Goal: Obtain resource: Obtain resource

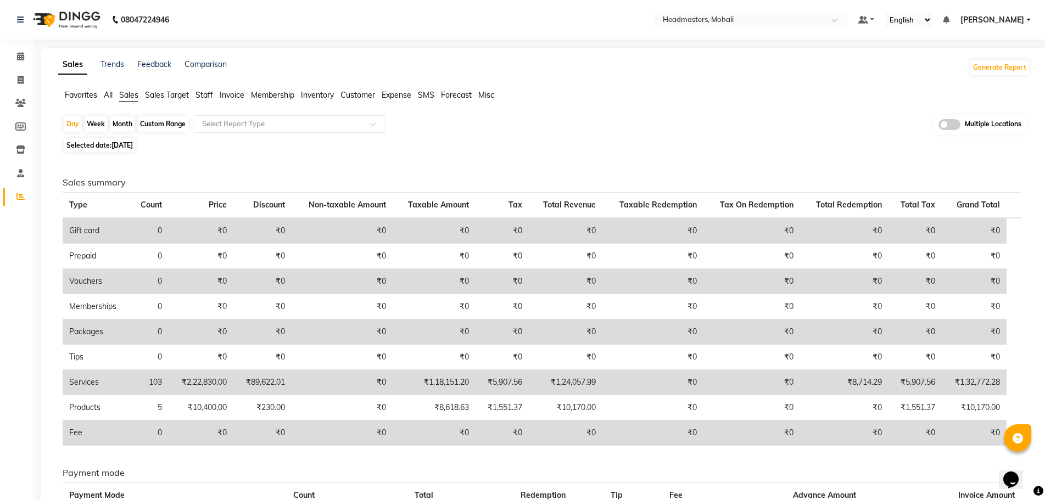
click at [80, 95] on span "Favorites" at bounding box center [81, 95] width 32 height 10
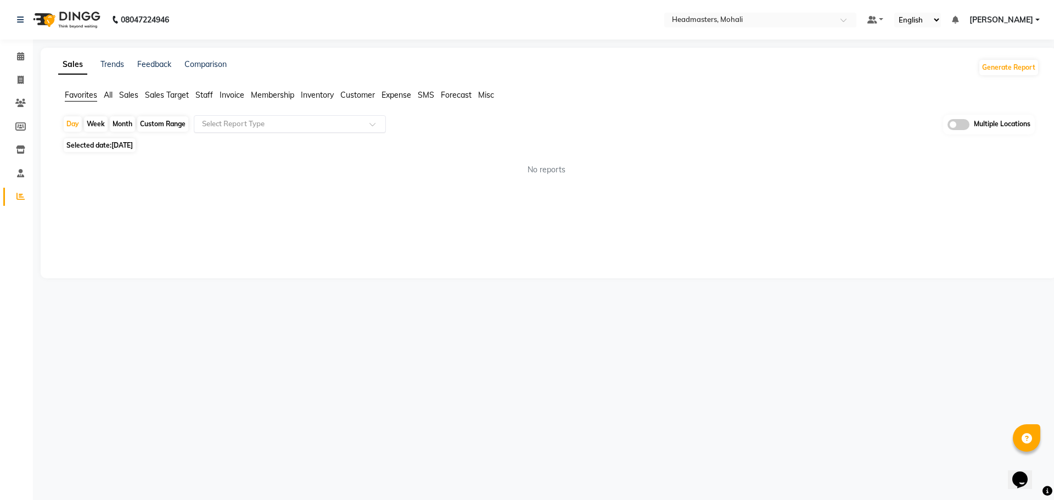
click at [237, 124] on input "text" at bounding box center [279, 124] width 158 height 11
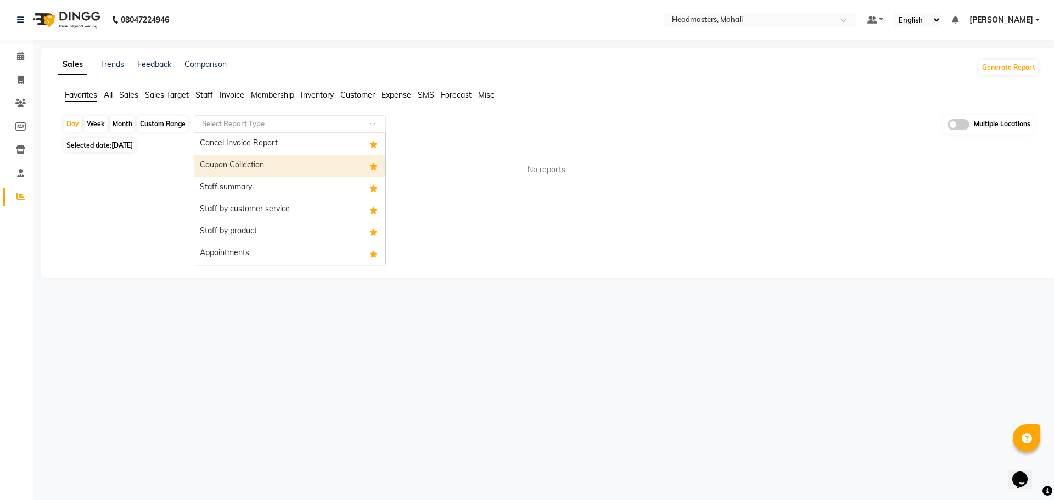
click at [239, 160] on div "Coupon Collection" at bounding box center [289, 166] width 191 height 22
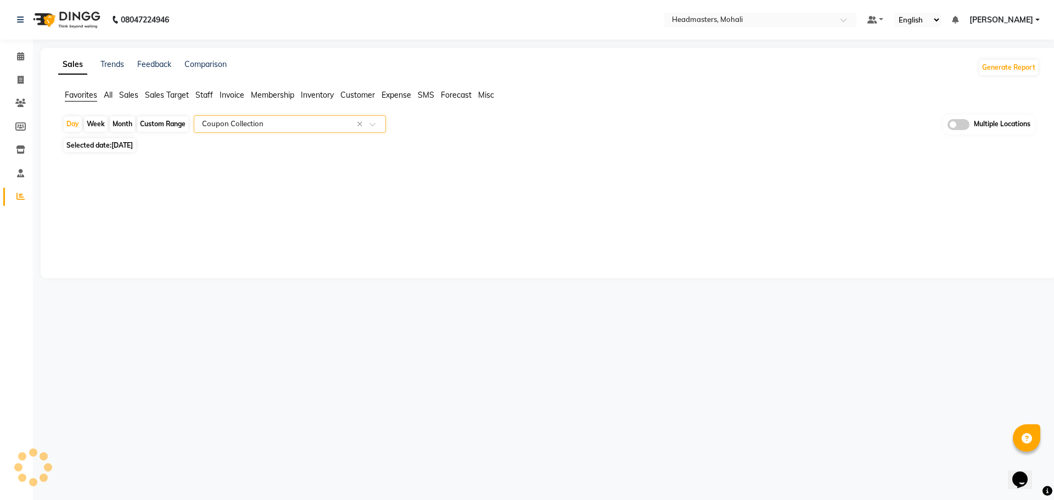
select select "full_report"
select select "csv"
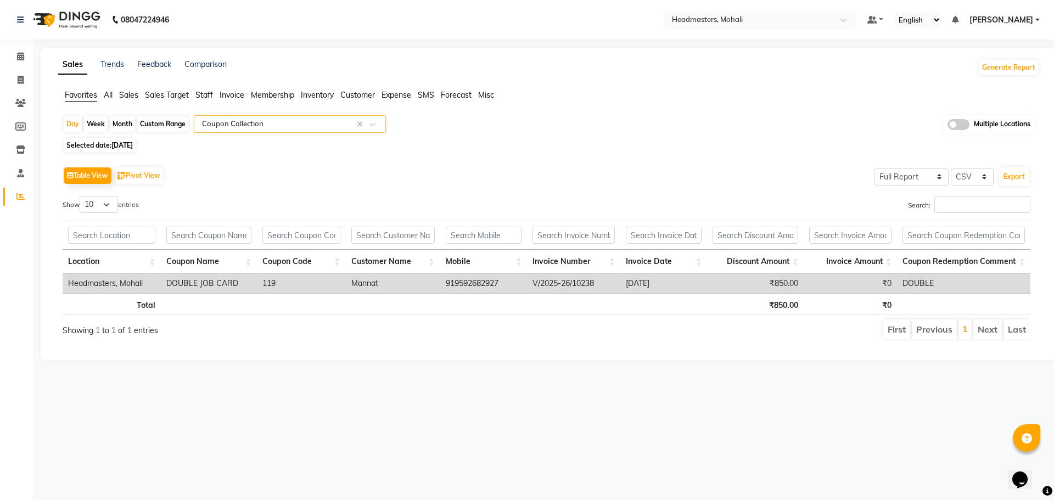
click at [794, 14] on div "Select Location × Headmasters, Mohali" at bounding box center [760, 20] width 192 height 15
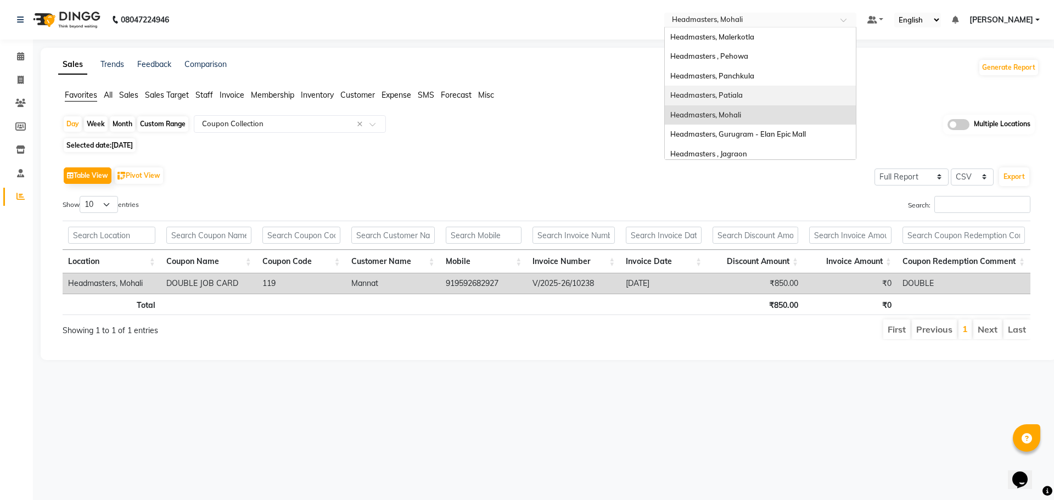
click at [800, 91] on div "Headmasters, Patiala" at bounding box center [760, 96] width 191 height 20
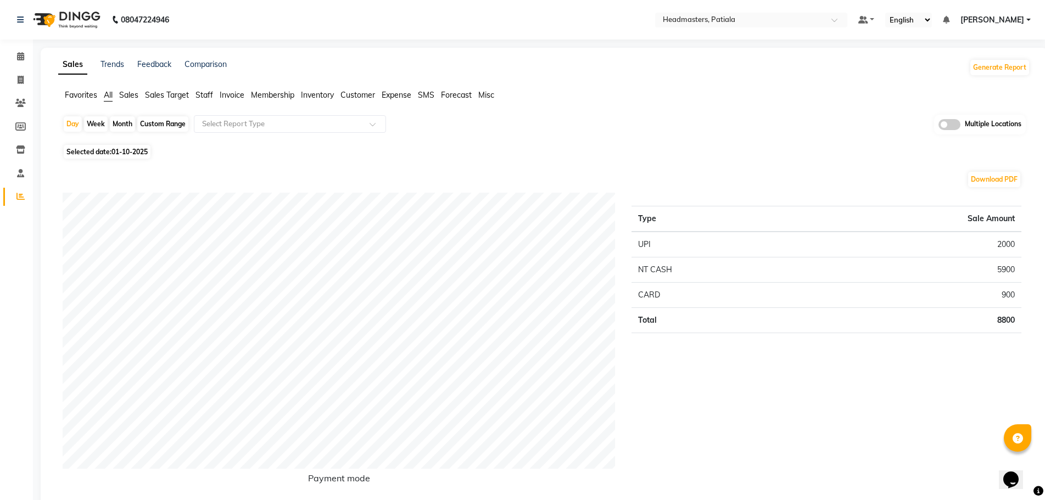
click at [130, 93] on span "Sales" at bounding box center [128, 95] width 19 height 10
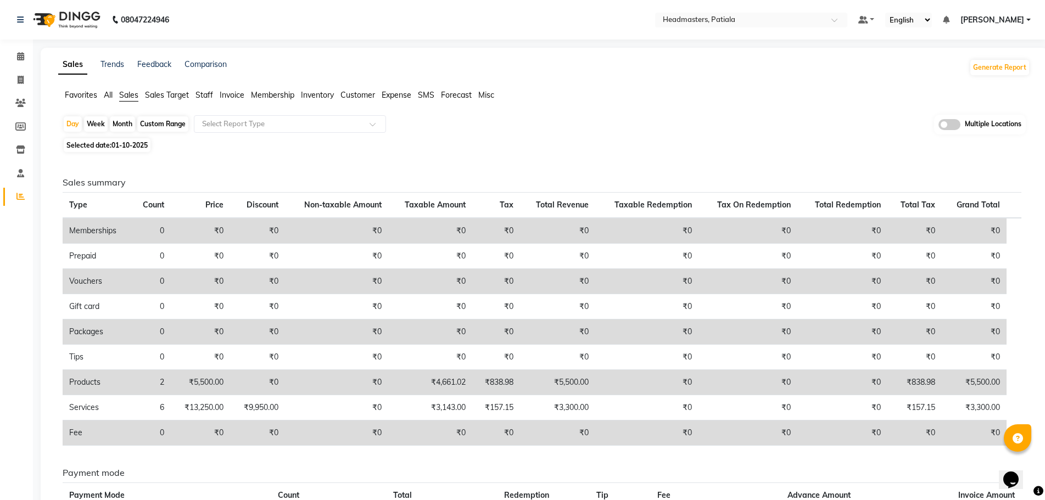
click at [125, 146] on span "01-10-2025" at bounding box center [129, 145] width 36 height 8
select select "10"
select select "2025"
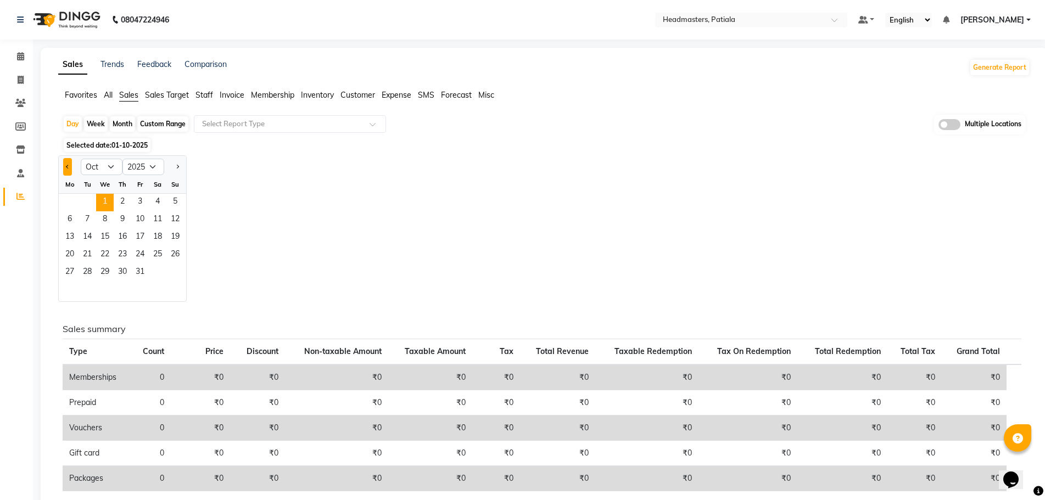
click at [70, 168] on button "Previous month" at bounding box center [67, 167] width 9 height 18
select select "9"
click at [91, 272] on span "30" at bounding box center [88, 273] width 18 height 18
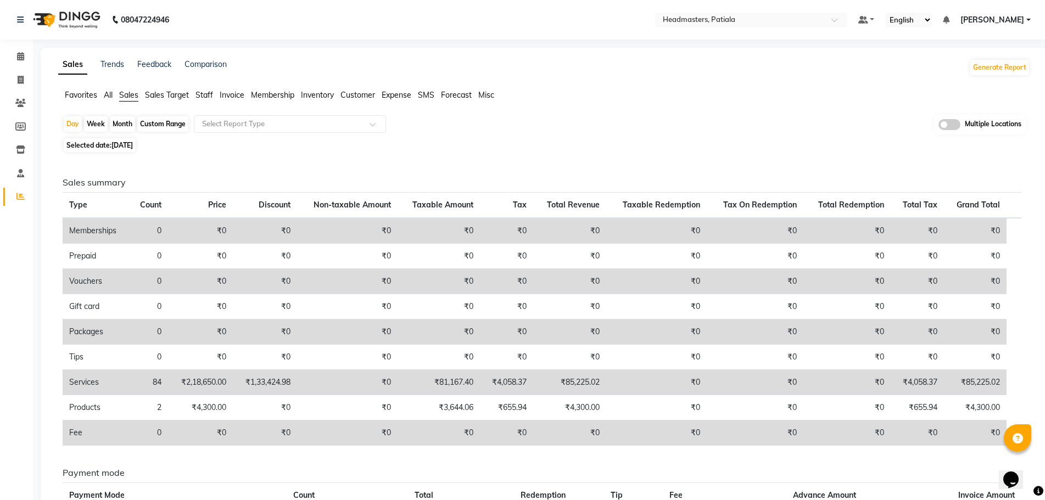
click at [85, 97] on span "Favorites" at bounding box center [81, 95] width 32 height 10
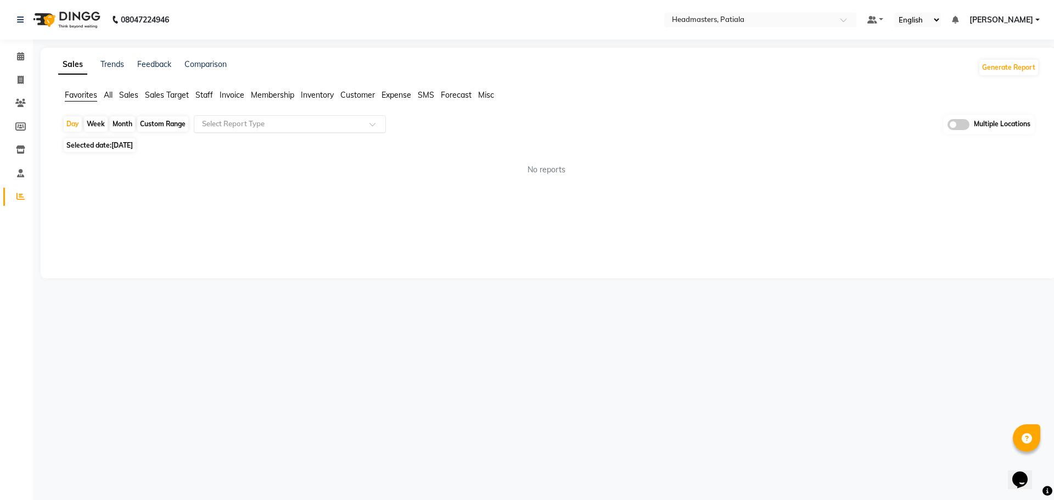
click at [230, 119] on input "text" at bounding box center [279, 124] width 158 height 11
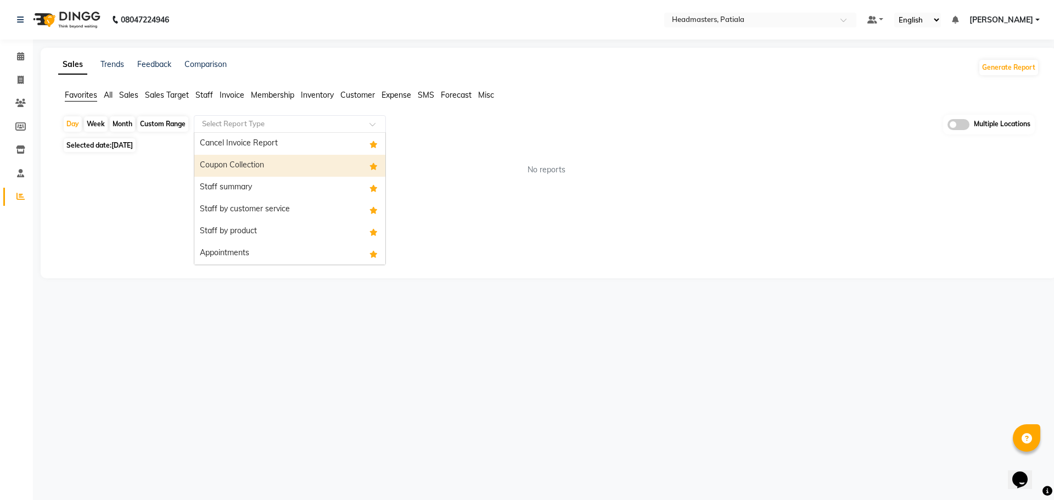
click at [244, 164] on div "Coupon Collection" at bounding box center [289, 166] width 191 height 22
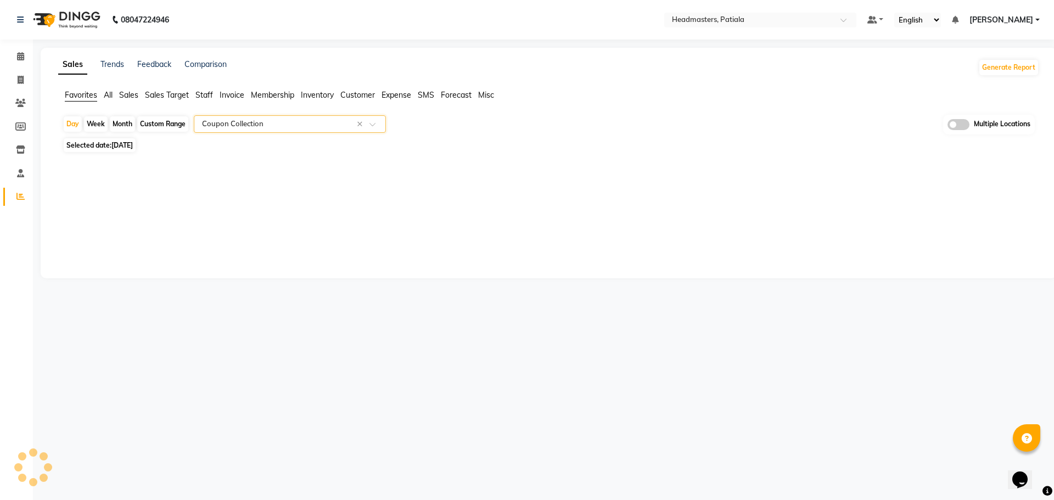
select select "full_report"
select select "csv"
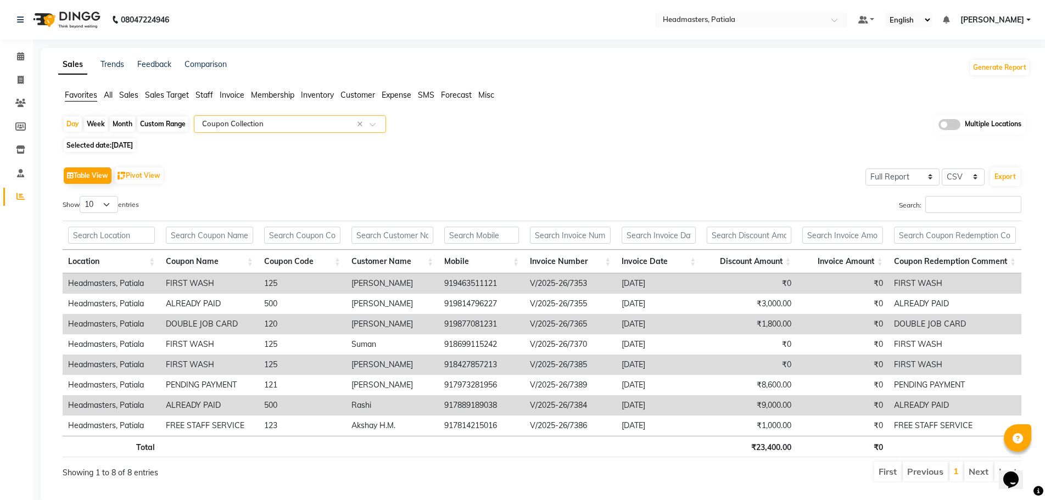
scroll to position [28, 0]
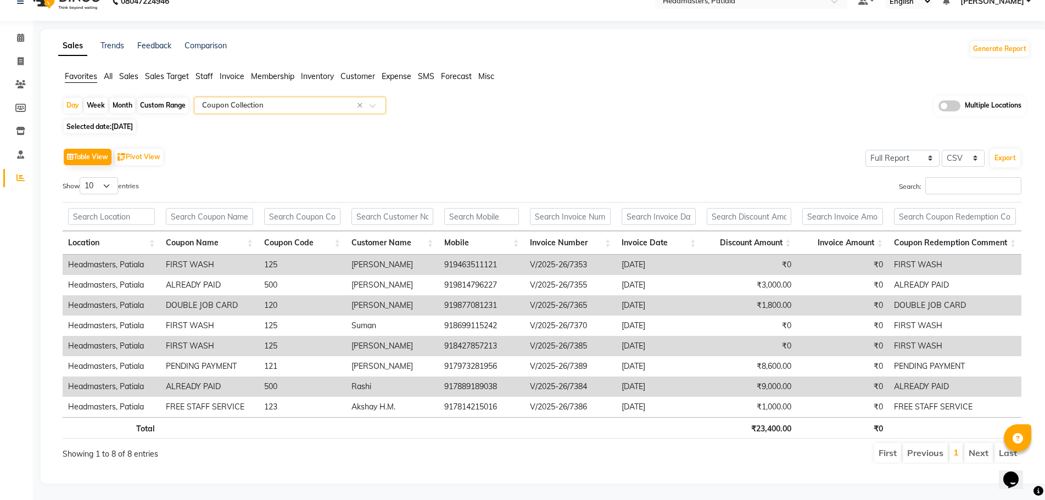
click at [250, 231] on th "Coupon Name" at bounding box center [209, 243] width 98 height 24
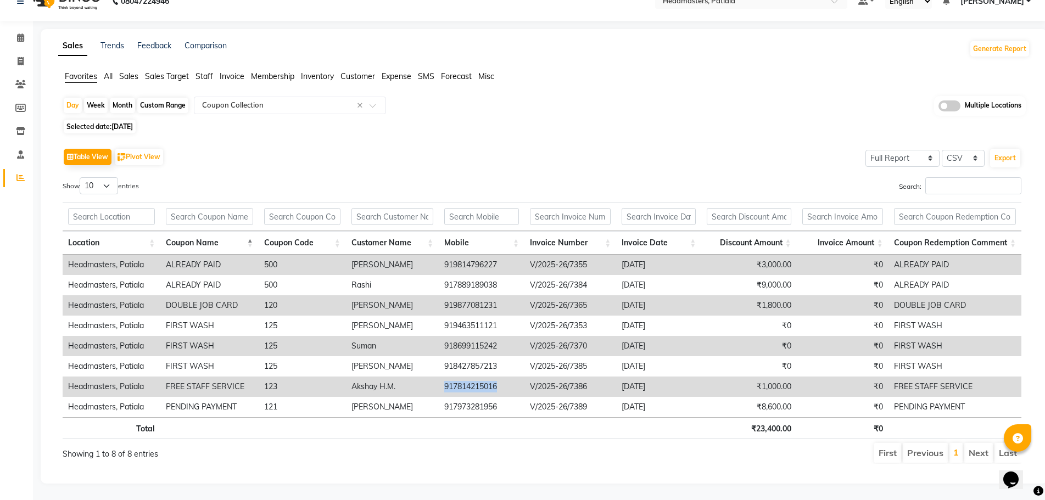
drag, startPoint x: 505, startPoint y: 375, endPoint x: 443, endPoint y: 377, distance: 61.5
click at [443, 377] on td "917814215016" at bounding box center [482, 387] width 86 height 20
copy td "917814215016"
click at [555, 55] on div "Sales Trends Feedback Comparison Generate Report Favorites All Sales Sales Targ…" at bounding box center [544, 256] width 1007 height 455
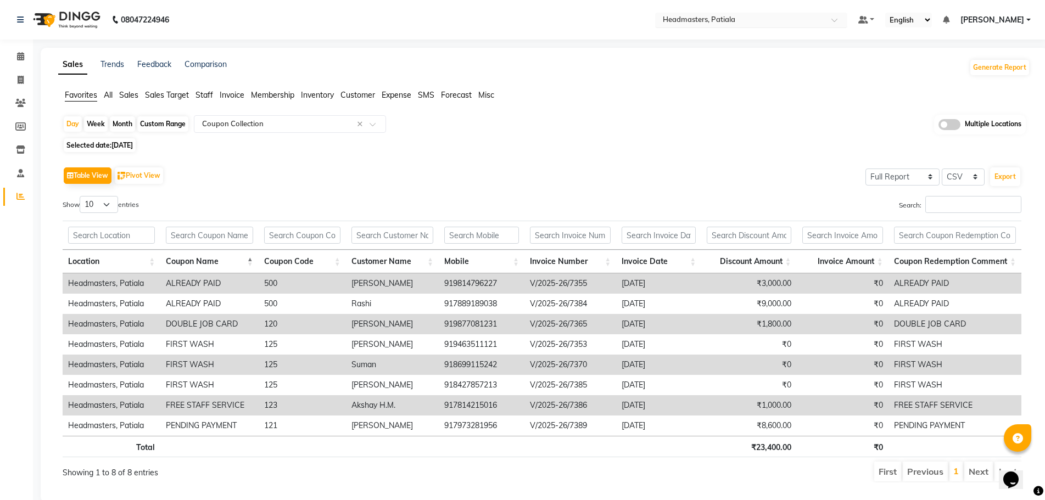
click at [757, 22] on input "text" at bounding box center [740, 20] width 159 height 11
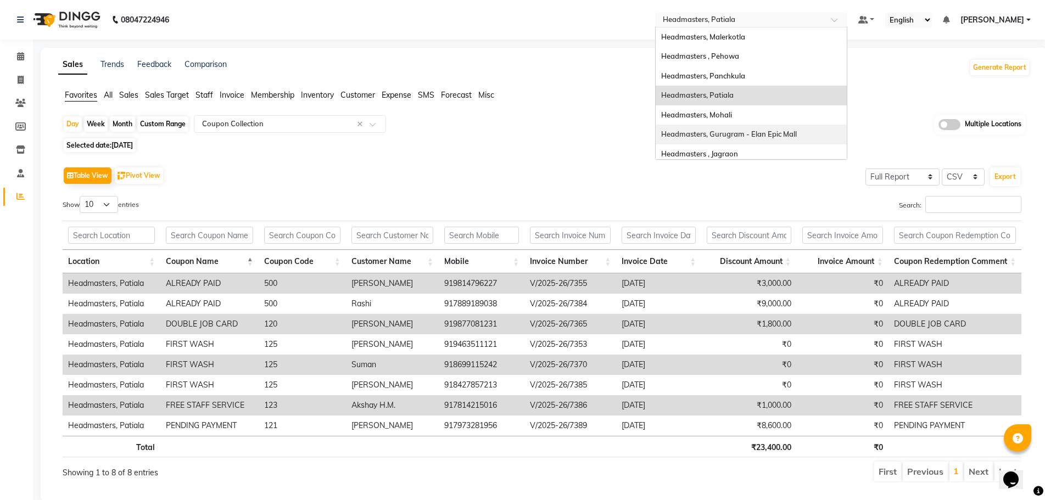
click at [779, 131] on span "Headmasters, Gurugram - Elan Epic Mall" at bounding box center [729, 134] width 136 height 9
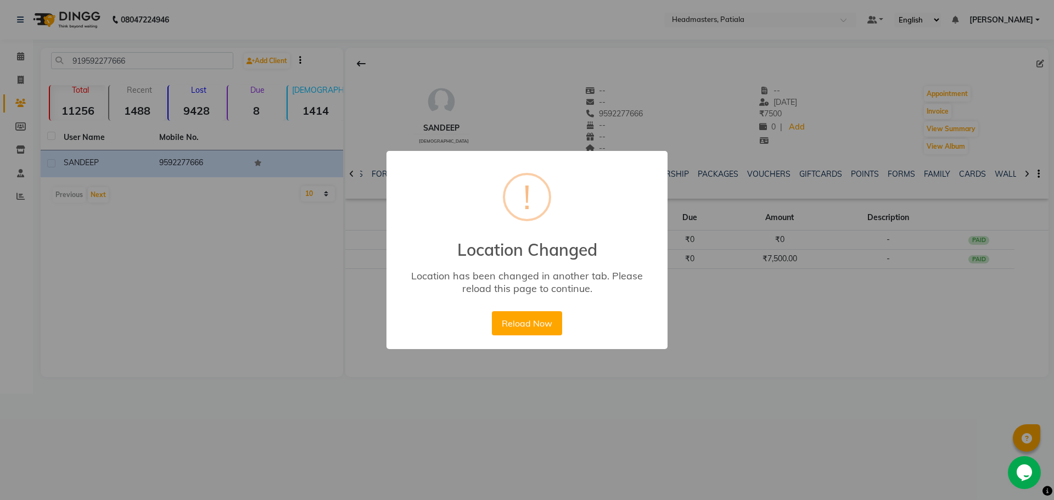
click at [534, 316] on button "Reload Now" at bounding box center [527, 323] width 70 height 24
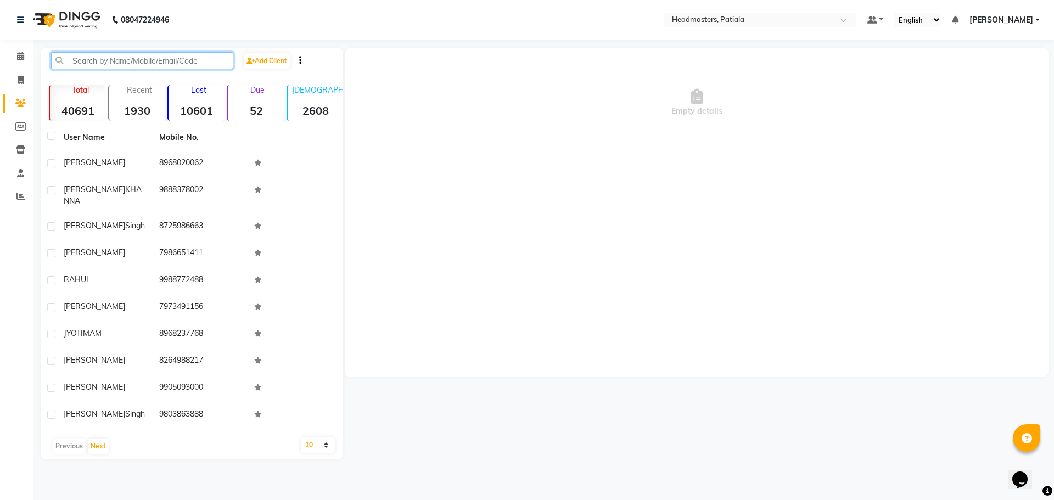
click at [90, 58] on input "text" at bounding box center [142, 60] width 182 height 17
paste input "917814215016"
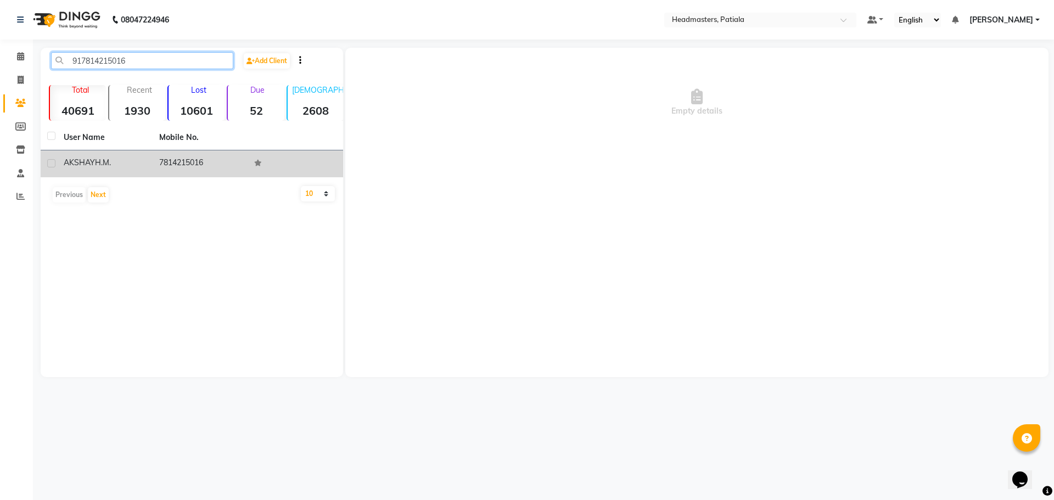
type input "917814215016"
click at [122, 170] on td "AKSHAY H.M." at bounding box center [105, 163] width 96 height 27
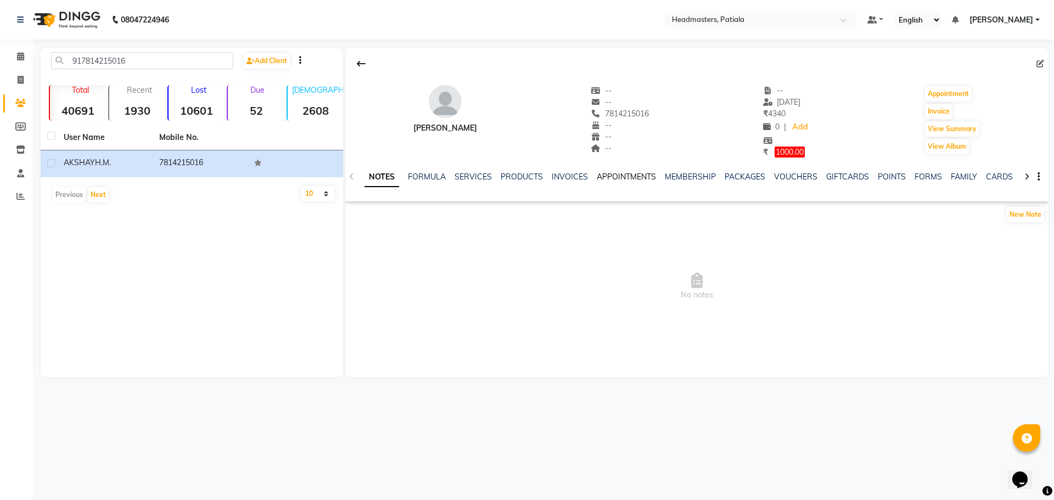
click at [597, 174] on link "APPOINTMENTS" at bounding box center [626, 177] width 59 height 10
click at [526, 175] on link "INVOICES" at bounding box center [525, 177] width 36 height 10
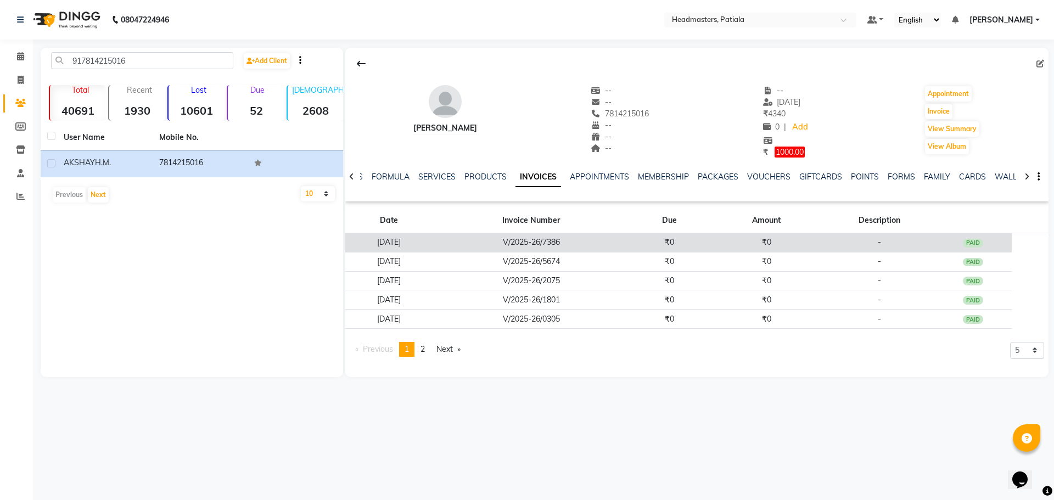
click at [705, 246] on td "₹0" at bounding box center [669, 242] width 78 height 19
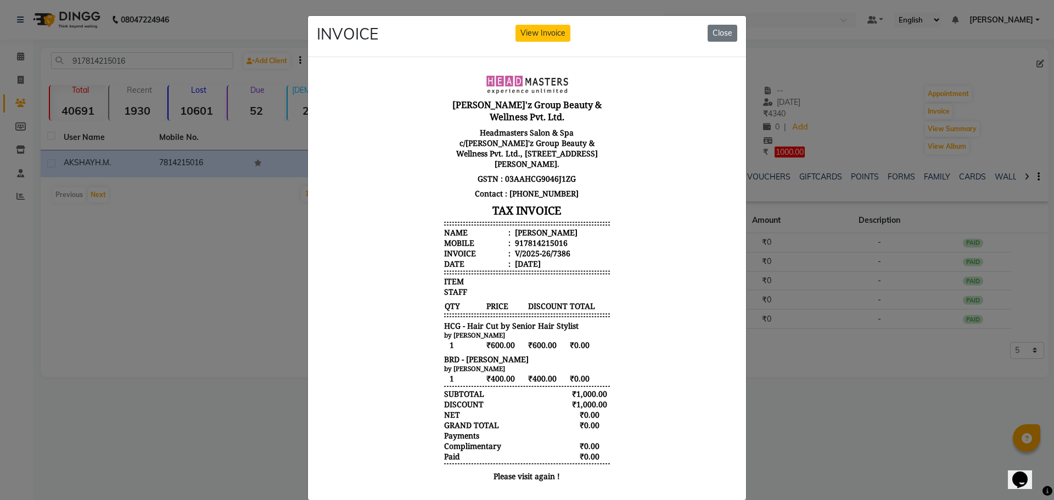
click at [824, 357] on ngb-modal-window "INVOICE View Invoice Close" at bounding box center [527, 250] width 1054 height 500
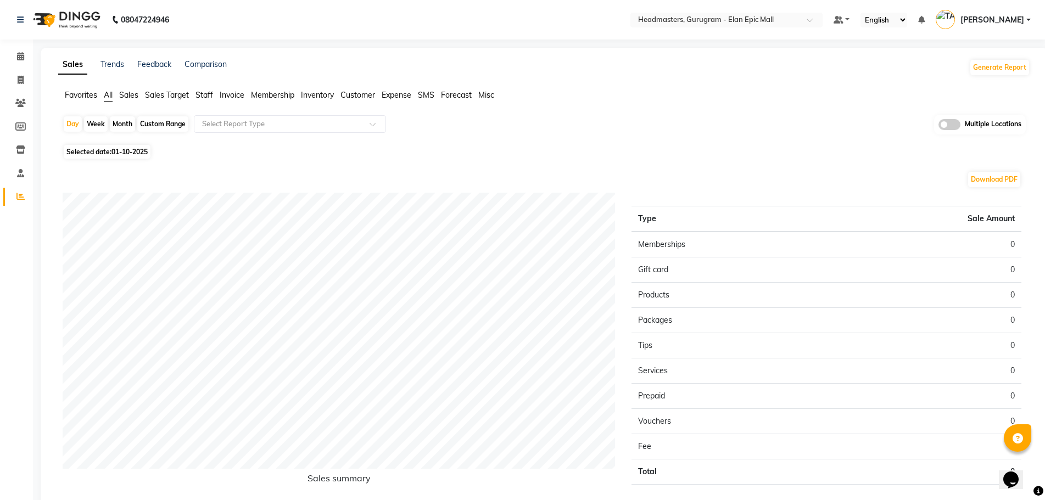
click at [78, 94] on span "Favorites" at bounding box center [81, 95] width 32 height 10
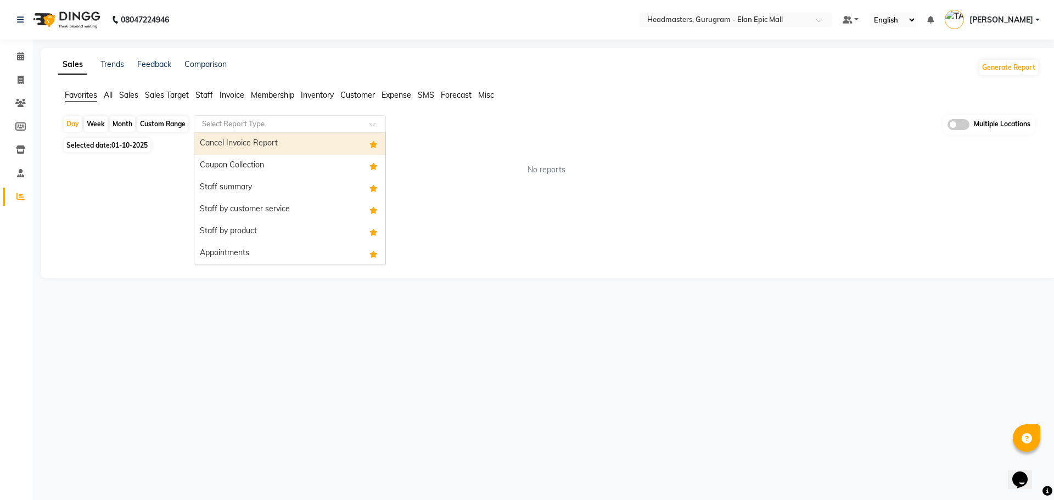
click at [222, 120] on input "text" at bounding box center [279, 124] width 158 height 11
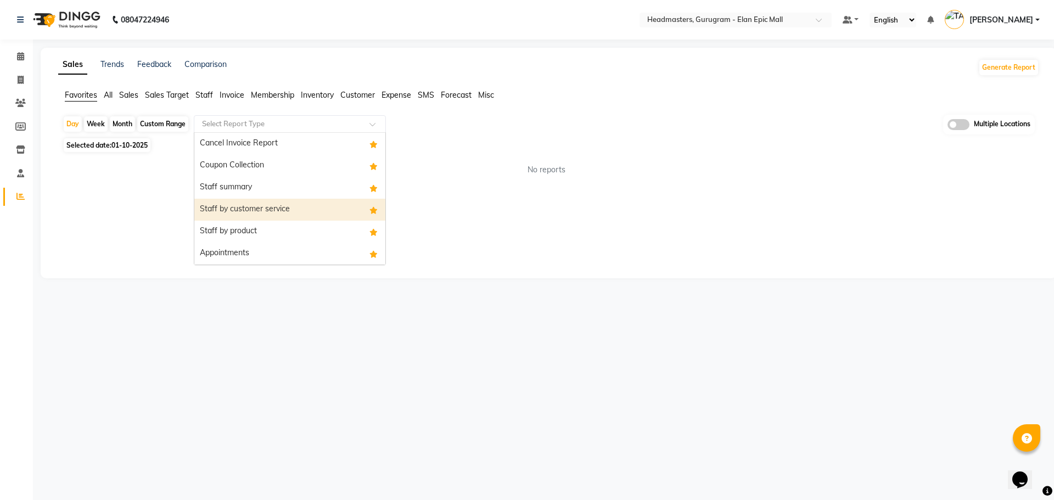
click at [248, 204] on div "Staff by customer service" at bounding box center [289, 210] width 191 height 22
click at [266, 125] on input "text" at bounding box center [279, 124] width 158 height 11
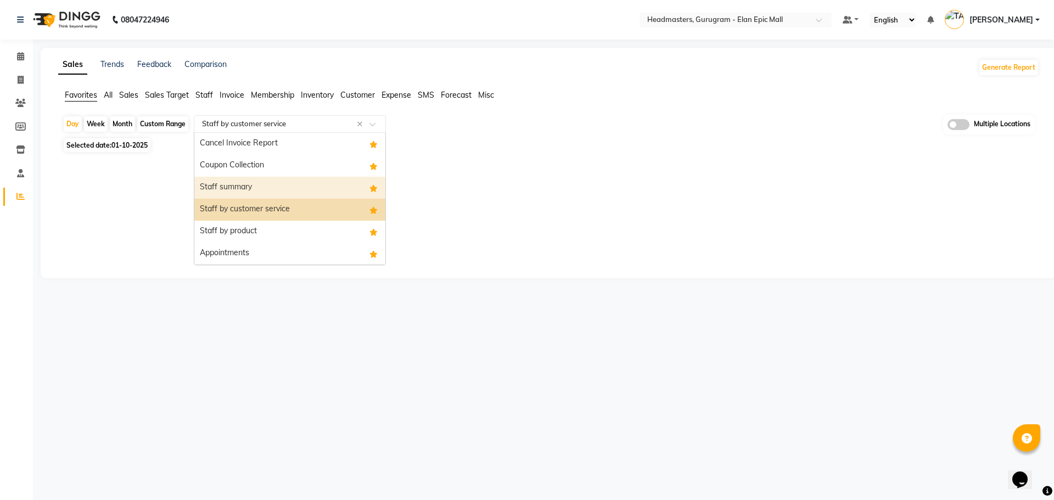
click at [265, 182] on div "Staff summary" at bounding box center [289, 188] width 191 height 22
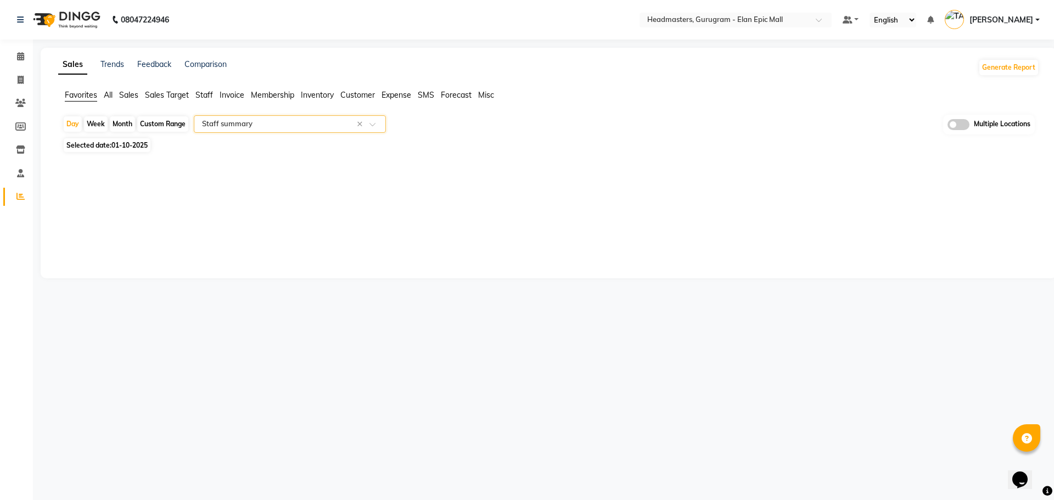
click at [126, 144] on span "01-10-2025" at bounding box center [129, 145] width 36 height 8
select select "10"
select select "2025"
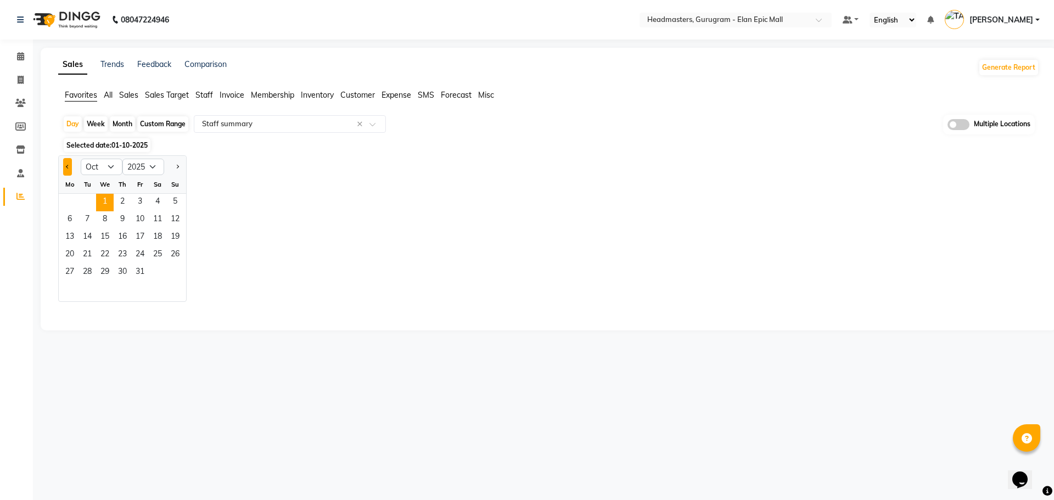
click at [71, 168] on button "Previous month" at bounding box center [67, 167] width 9 height 18
select select "9"
click at [92, 273] on span "30" at bounding box center [88, 273] width 18 height 18
select select "full_report"
select select "csv"
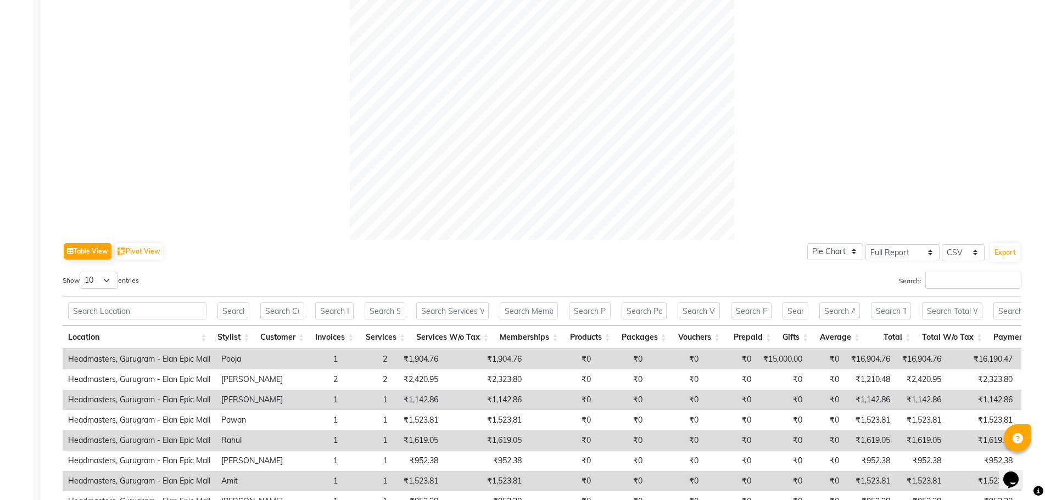
scroll to position [384, 0]
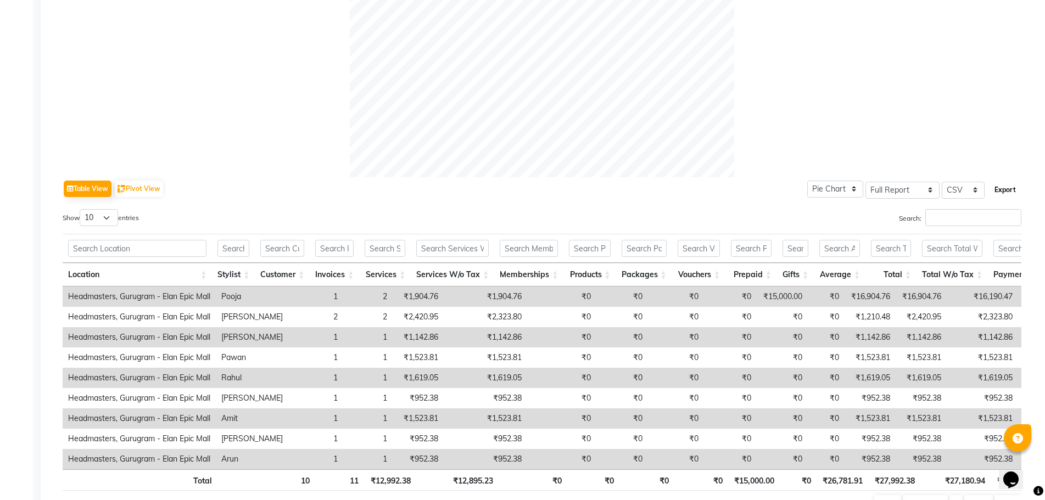
click at [1002, 189] on button "Export" at bounding box center [1005, 190] width 30 height 19
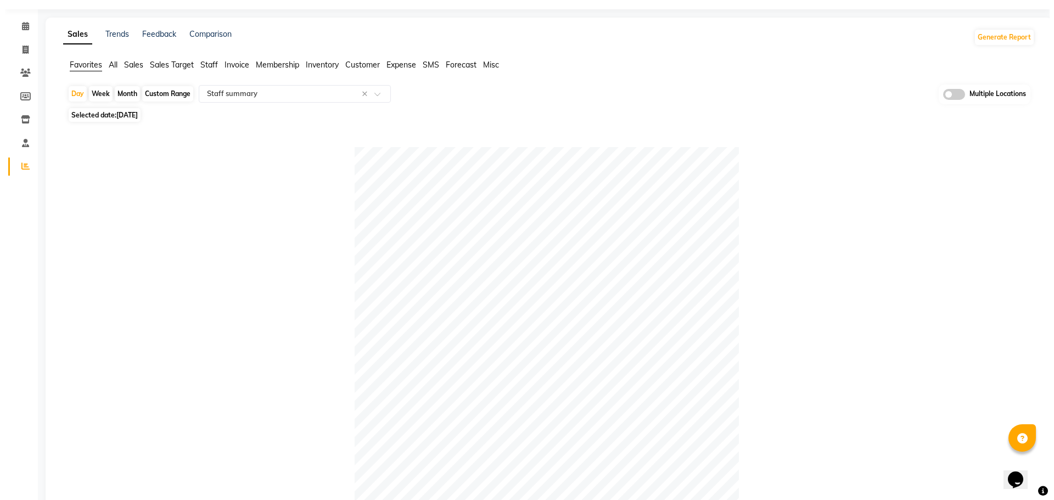
scroll to position [0, 0]
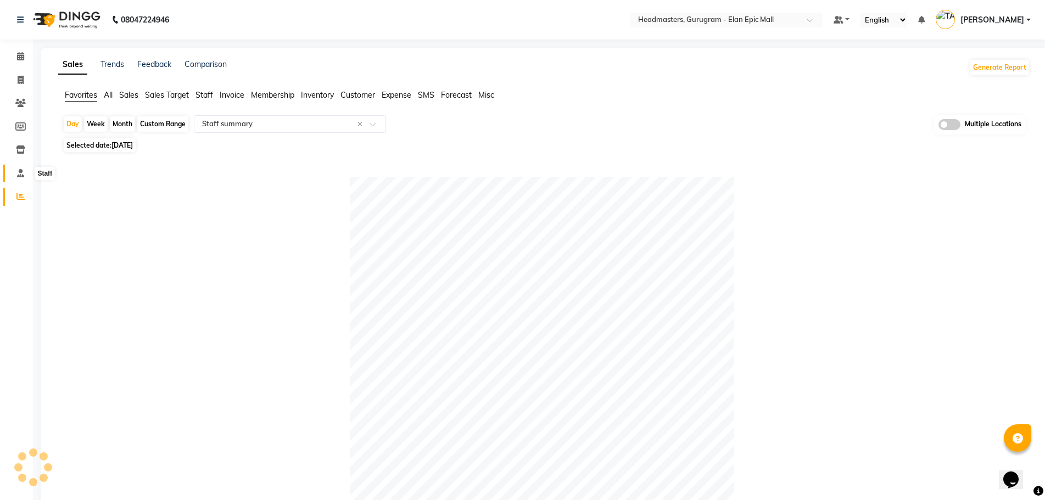
click at [19, 172] on icon at bounding box center [20, 173] width 7 height 8
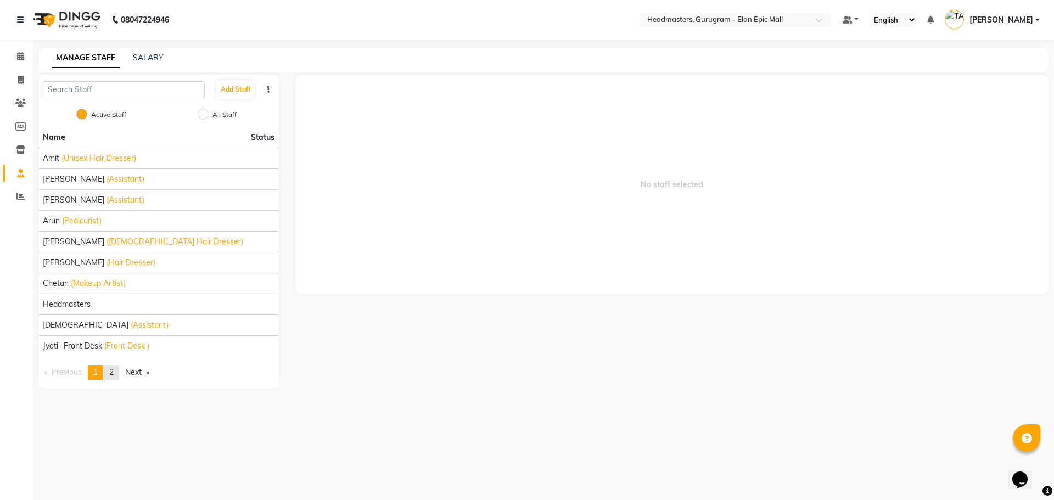
click at [119, 373] on link "page 2" at bounding box center [111, 372] width 15 height 15
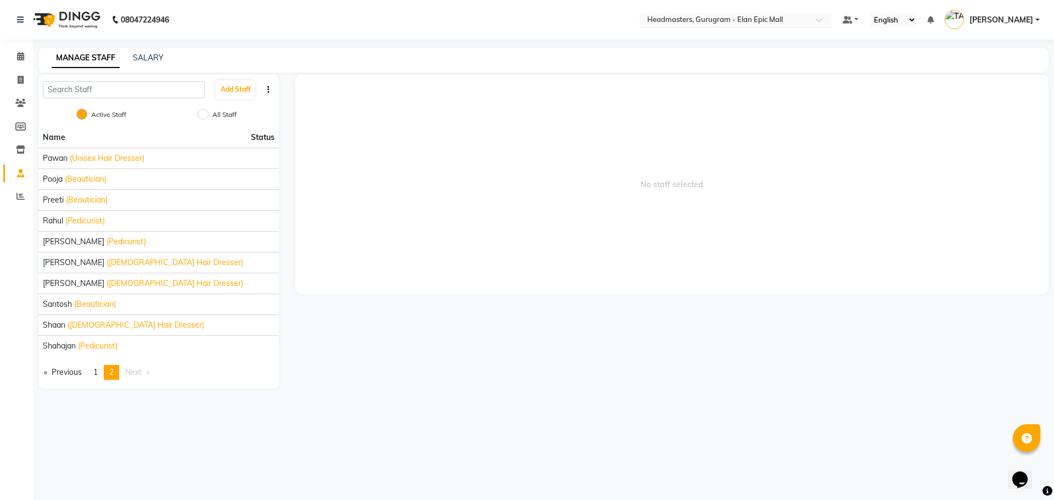
click at [733, 23] on input "text" at bounding box center [724, 20] width 159 height 11
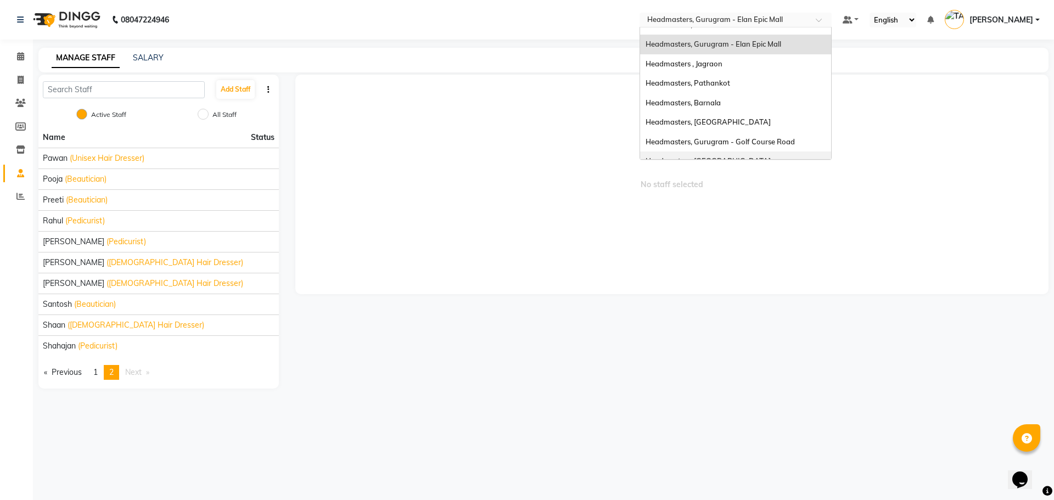
scroll to position [180, 0]
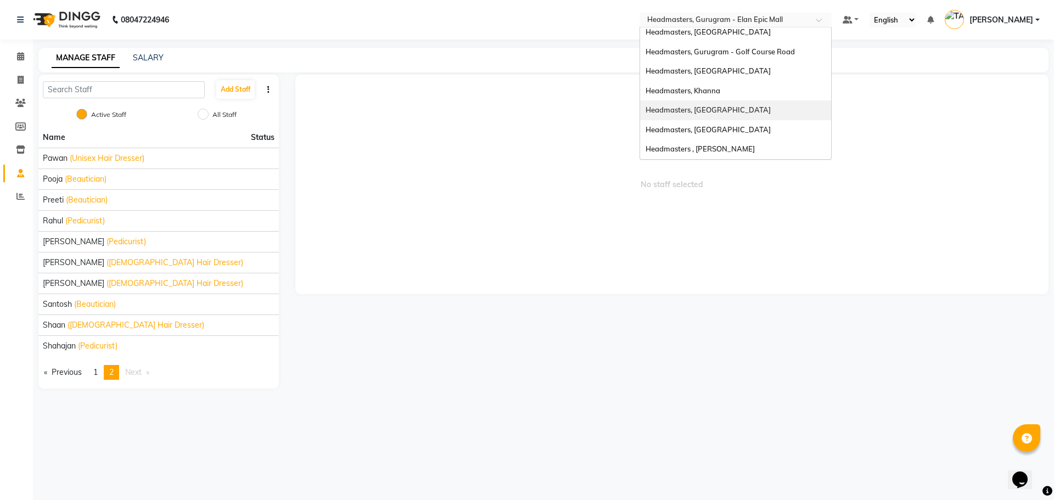
click at [779, 109] on div "Headmasters, Sangrur" at bounding box center [735, 110] width 191 height 20
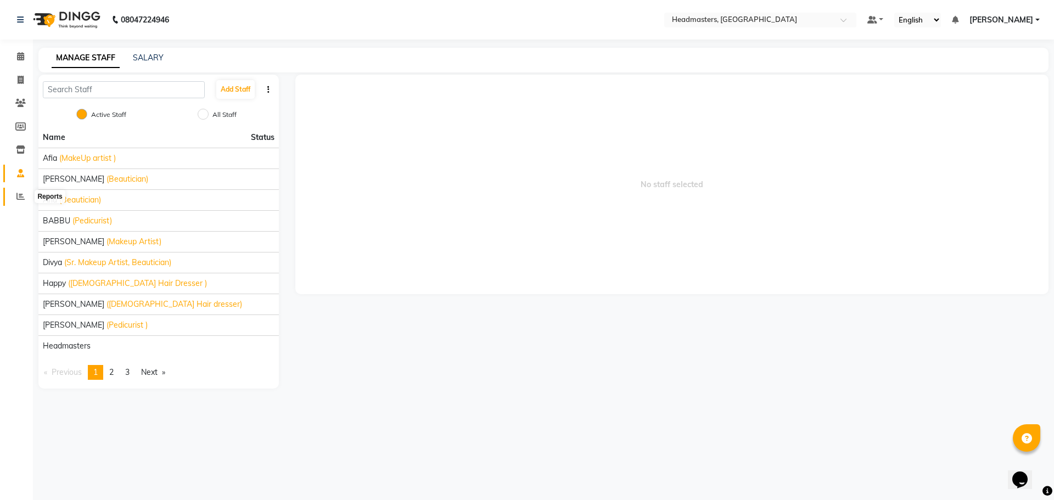
click at [19, 198] on icon at bounding box center [20, 196] width 8 height 8
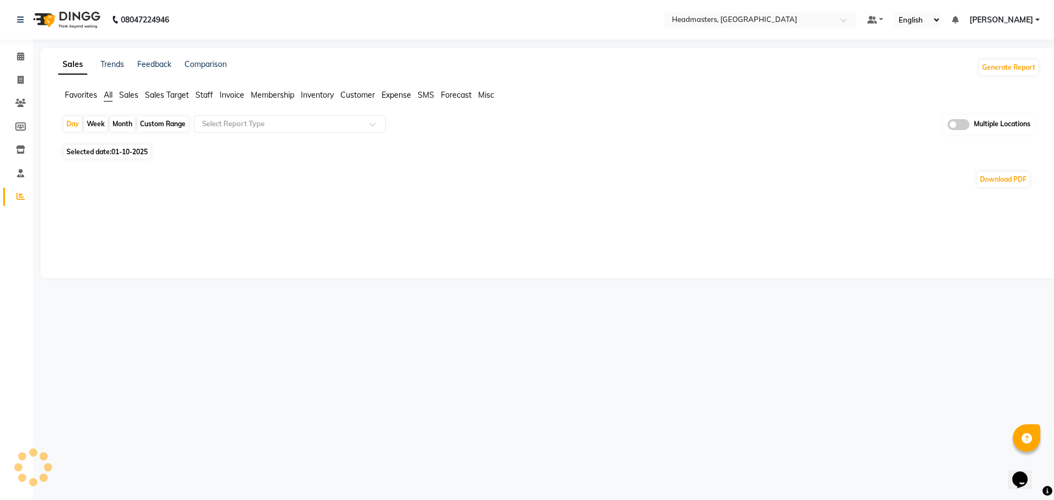
click at [130, 96] on span "Sales" at bounding box center [128, 95] width 19 height 10
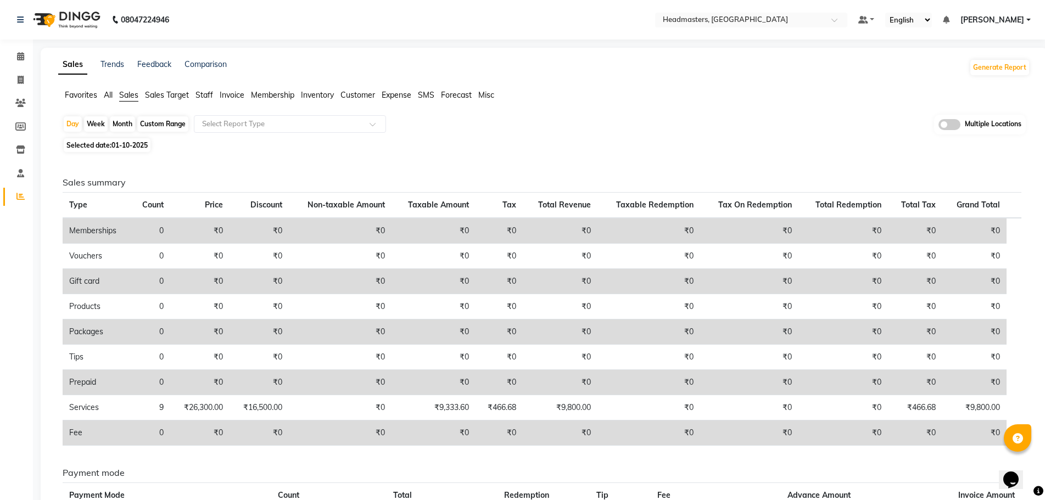
click at [122, 142] on span "01-10-2025" at bounding box center [129, 145] width 36 height 8
select select "10"
select select "2025"
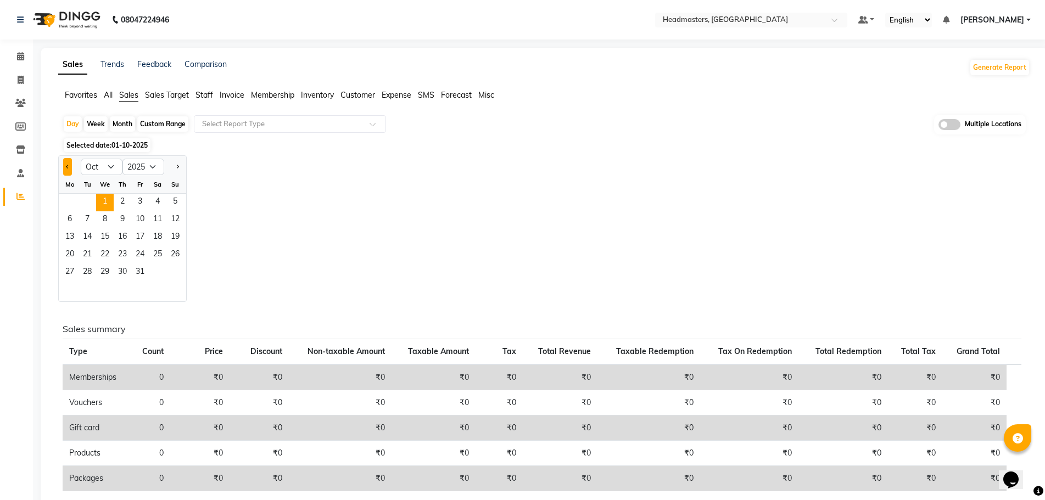
click at [64, 166] on button "Previous month" at bounding box center [67, 167] width 9 height 18
select select "9"
click at [86, 269] on span "30" at bounding box center [88, 273] width 18 height 18
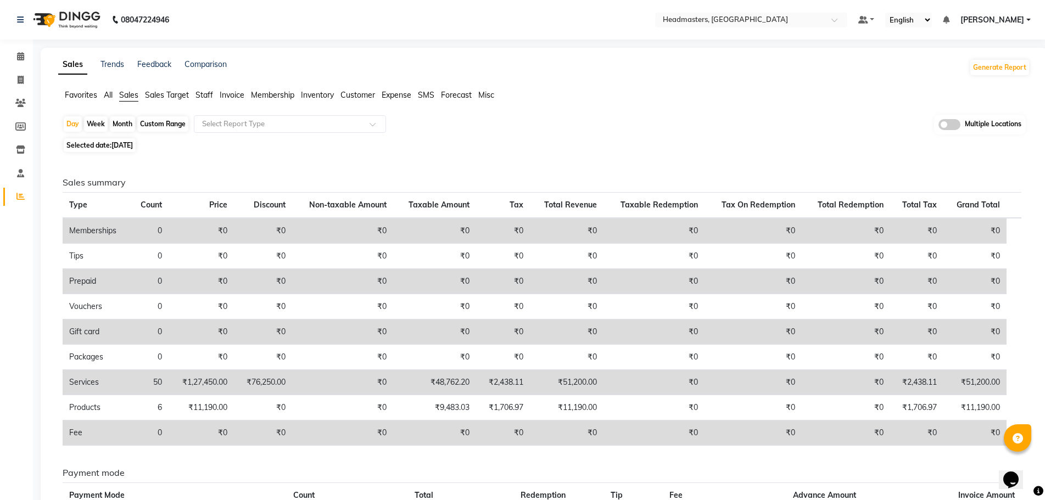
click at [92, 90] on span "Favorites" at bounding box center [81, 95] width 32 height 10
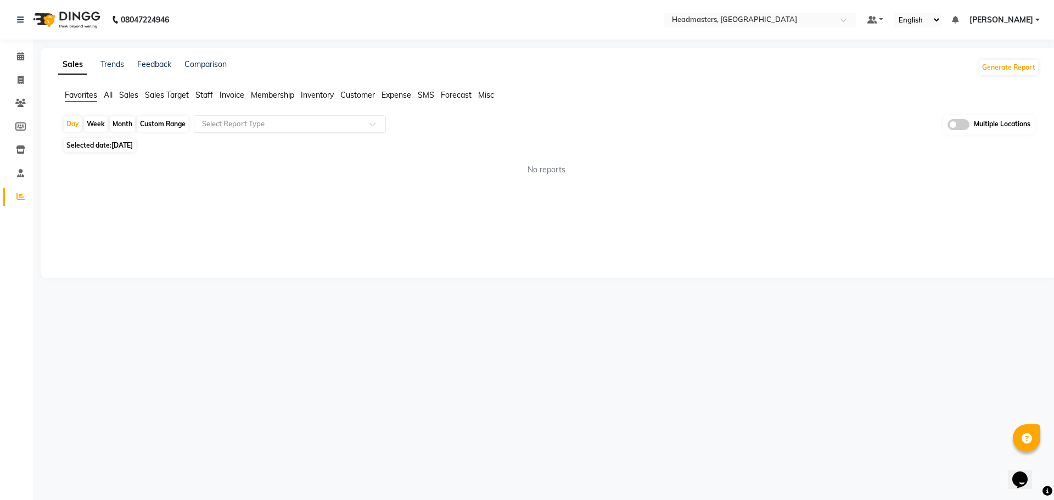
click at [259, 116] on div "Select Report Type" at bounding box center [290, 124] width 192 height 18
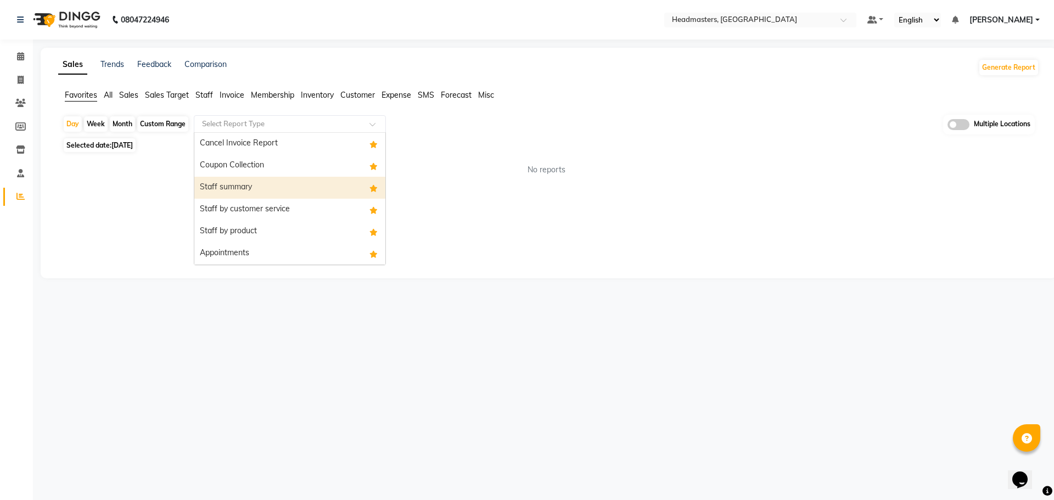
click at [267, 191] on div "Staff summary" at bounding box center [289, 188] width 191 height 22
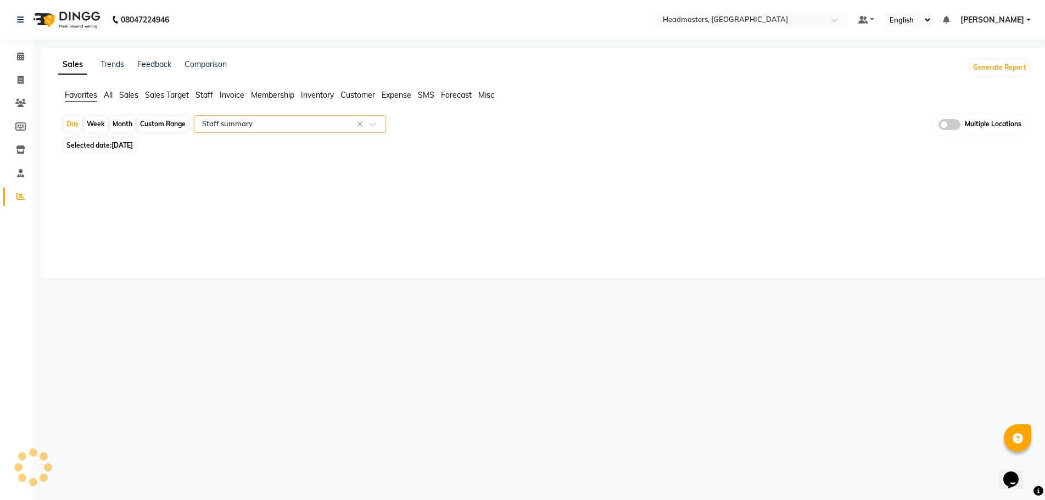
select select "full_report"
select select "csv"
click at [768, 17] on input "text" at bounding box center [740, 20] width 159 height 11
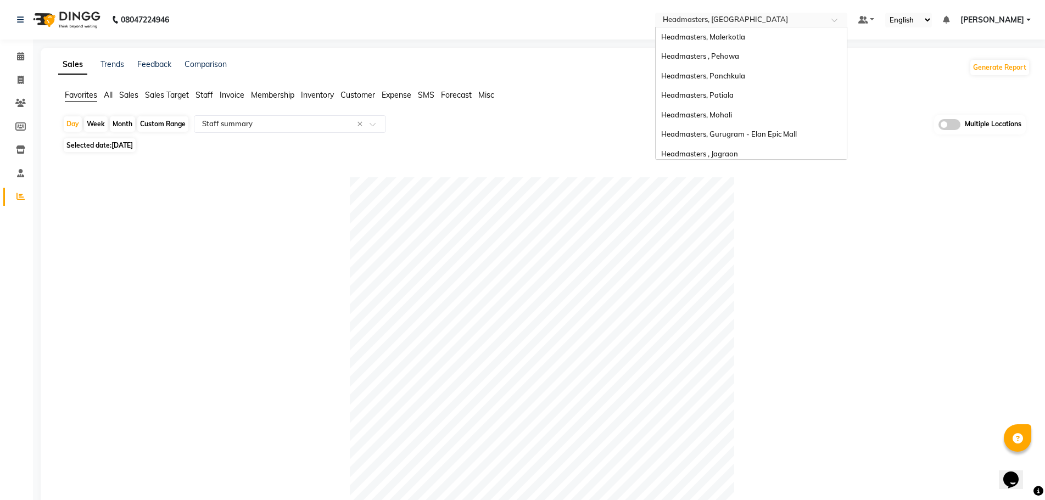
scroll to position [180, 0]
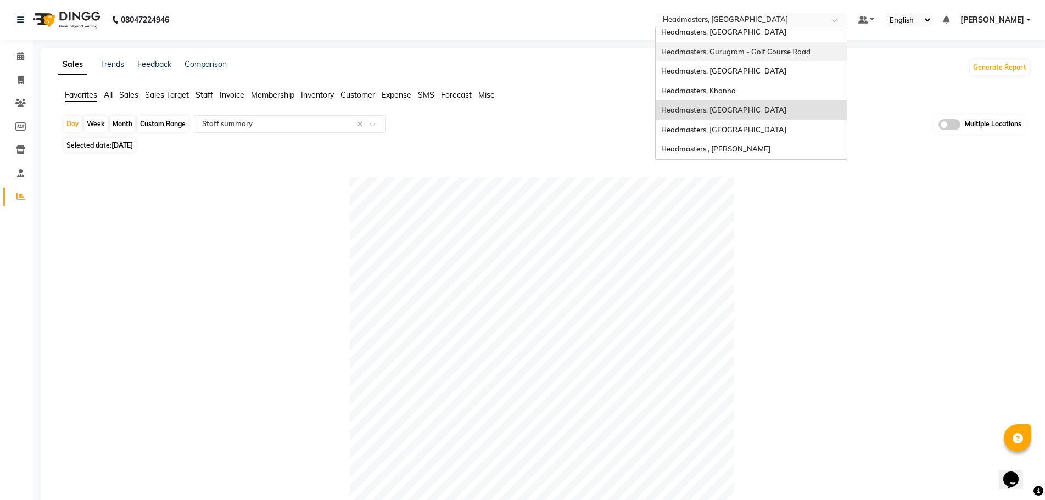
click at [783, 34] on div "Headmasters, [GEOGRAPHIC_DATA]" at bounding box center [751, 33] width 191 height 20
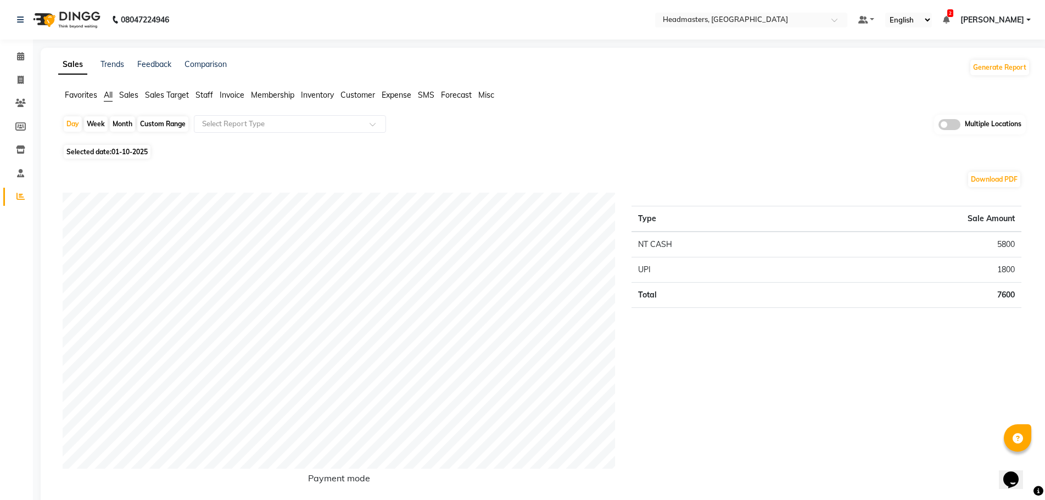
click at [120, 150] on span "01-10-2025" at bounding box center [129, 152] width 36 height 8
select select "10"
select select "2025"
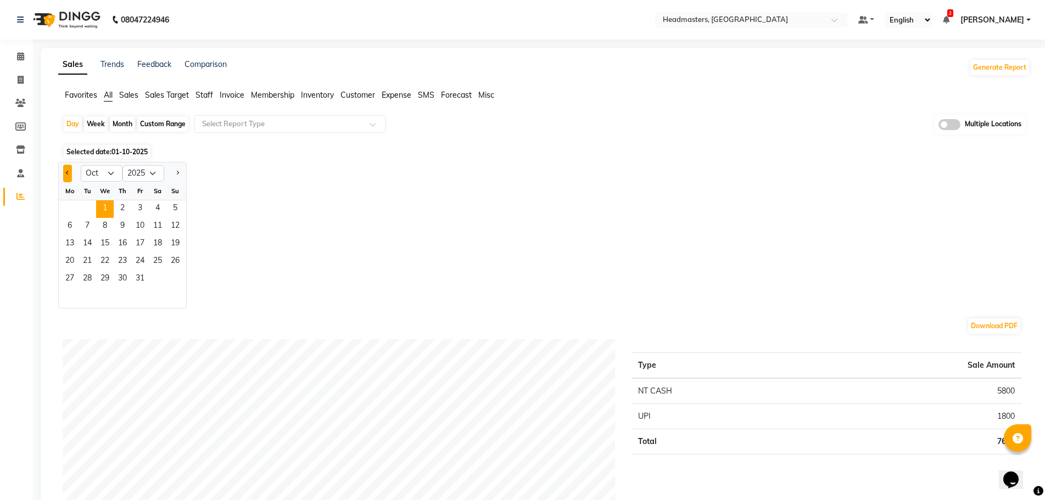
click at [71, 170] on button "Previous month" at bounding box center [67, 174] width 9 height 18
select select "9"
click at [91, 272] on span "30" at bounding box center [88, 280] width 18 height 18
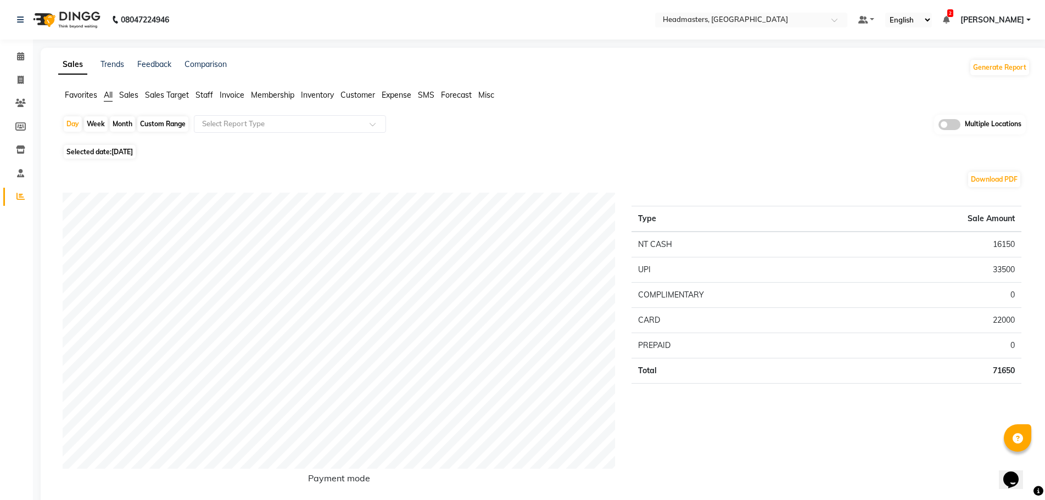
click at [84, 92] on span "Favorites" at bounding box center [81, 95] width 32 height 10
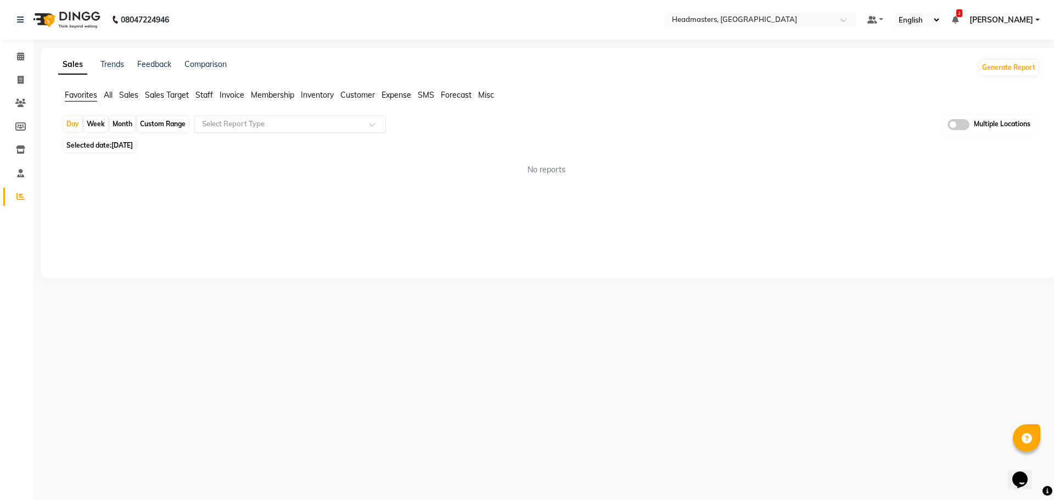
click at [266, 119] on input "text" at bounding box center [279, 124] width 158 height 11
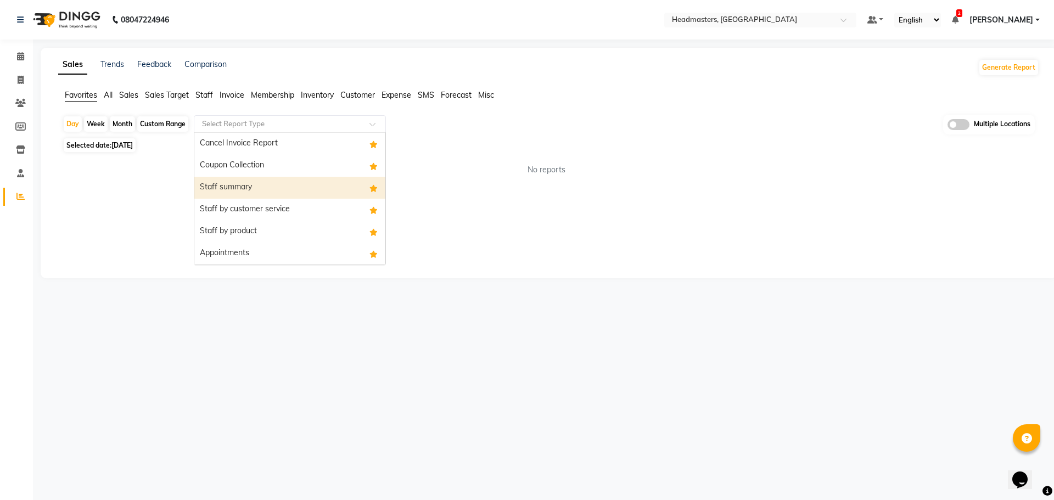
click at [262, 179] on div "Staff summary" at bounding box center [289, 188] width 191 height 22
select select "full_report"
select select "csv"
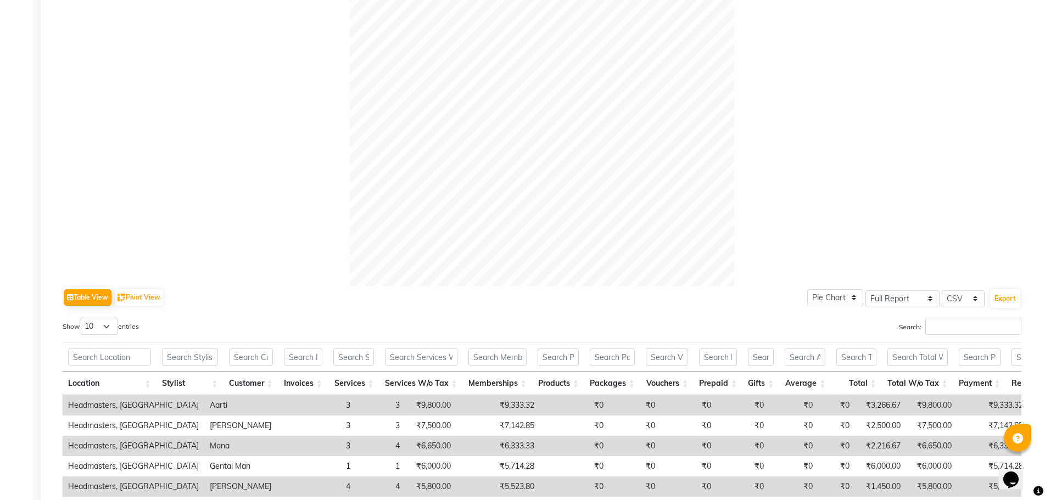
scroll to position [384, 0]
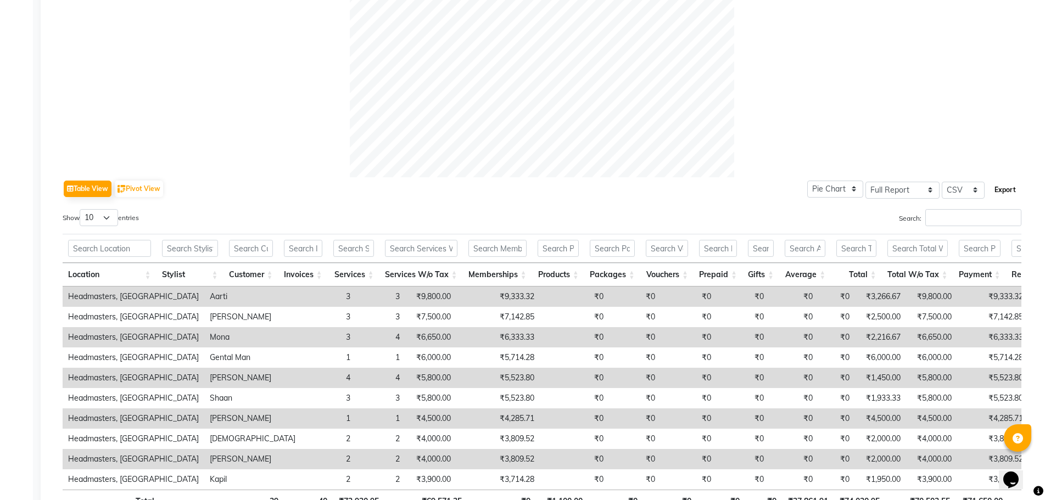
click at [997, 191] on button "Export" at bounding box center [1005, 190] width 30 height 19
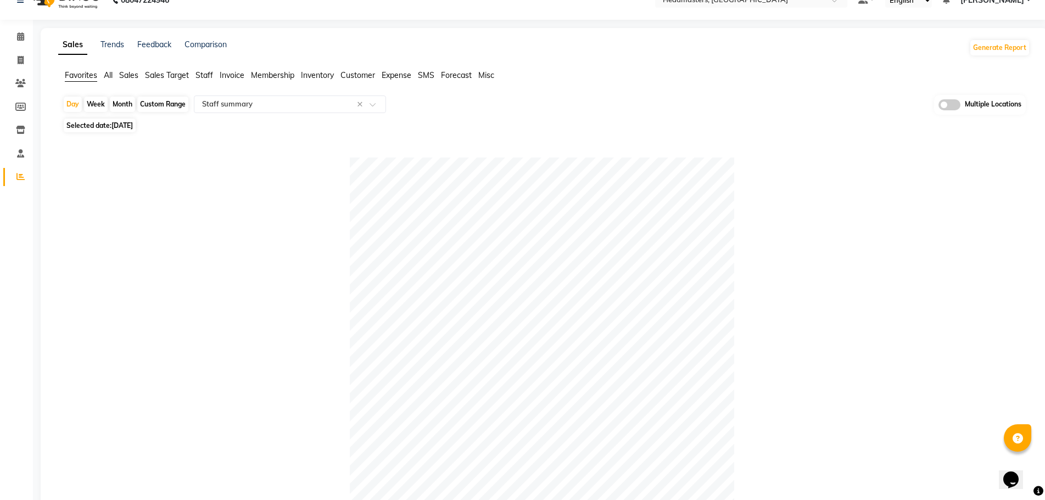
scroll to position [0, 0]
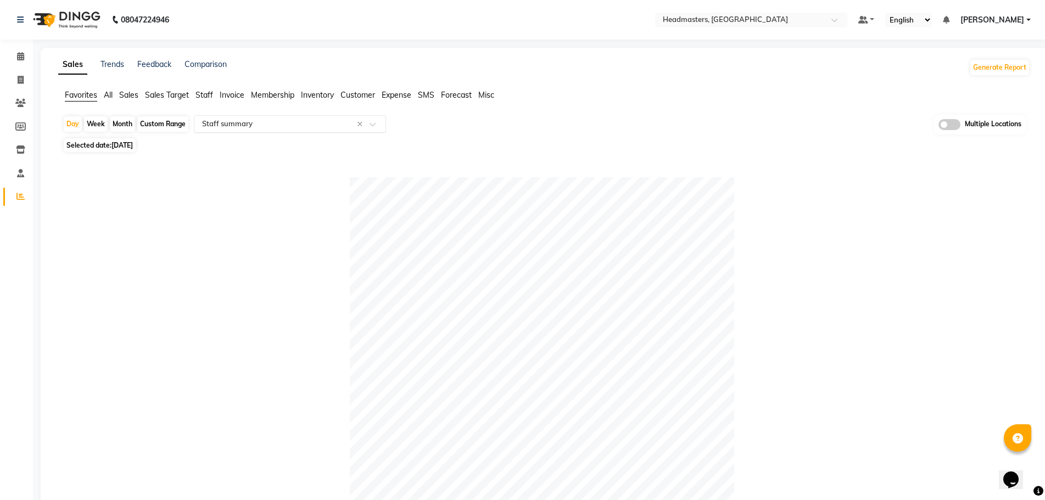
click at [269, 124] on input "text" at bounding box center [279, 124] width 158 height 11
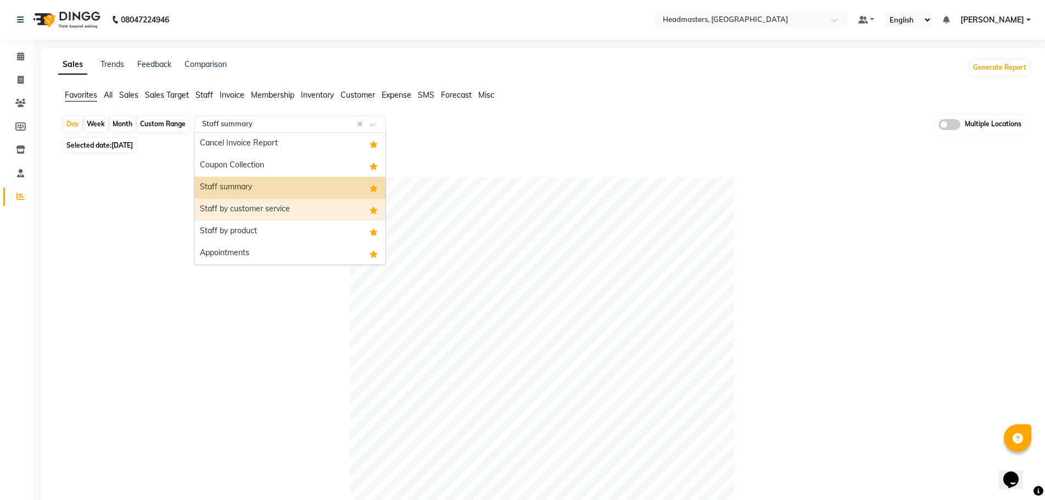
click at [260, 219] on div "Staff by customer service" at bounding box center [289, 210] width 191 height 22
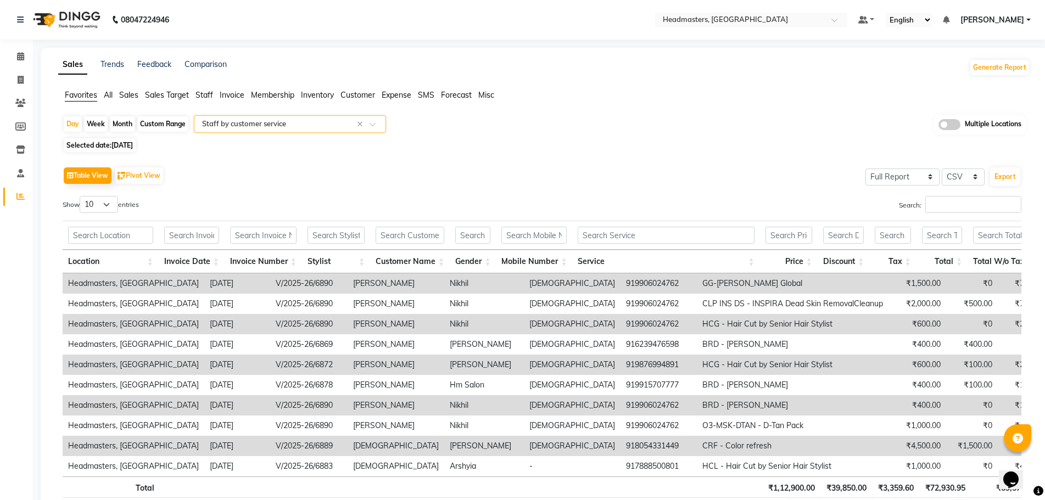
drag, startPoint x: 281, startPoint y: 122, endPoint x: 282, endPoint y: 129, distance: 7.2
click at [282, 122] on input "text" at bounding box center [279, 124] width 158 height 11
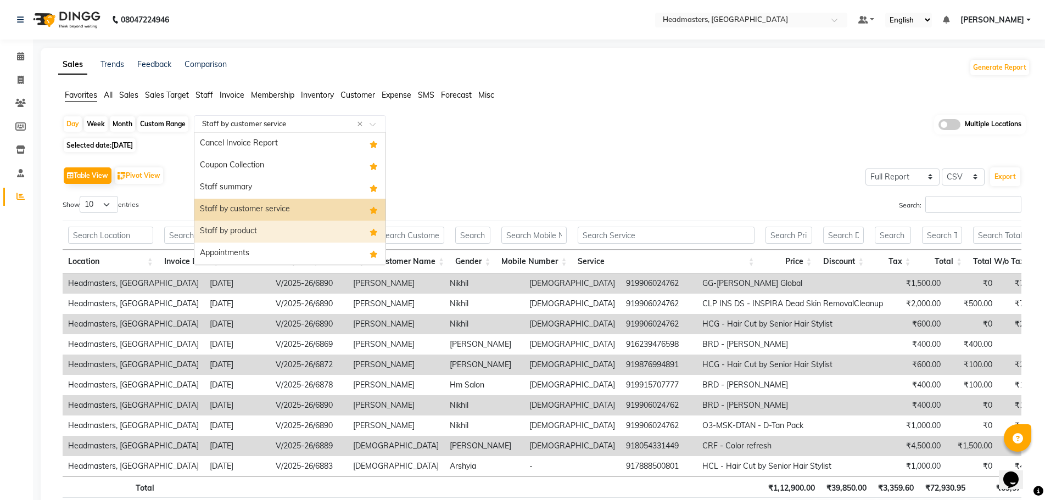
click at [283, 231] on div "Staff by product" at bounding box center [289, 232] width 191 height 22
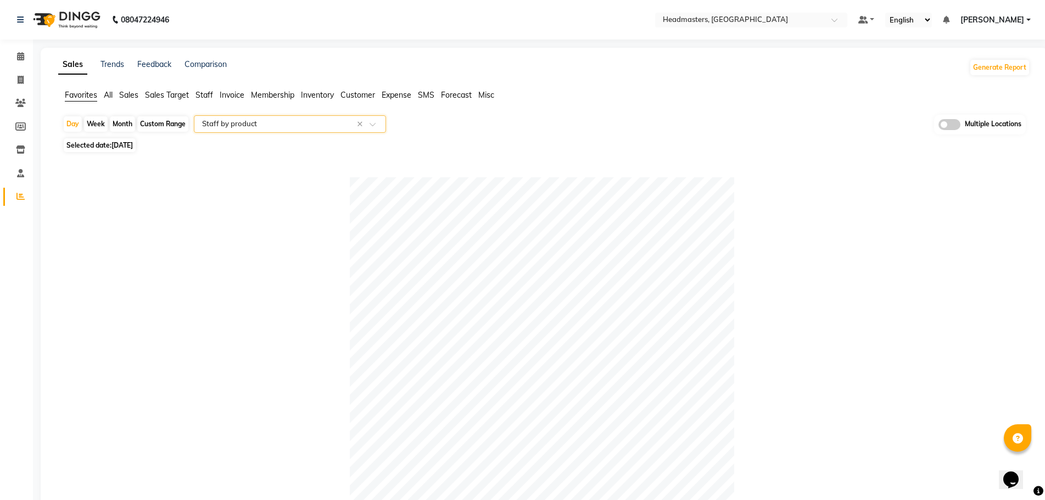
click at [269, 126] on input "text" at bounding box center [279, 124] width 158 height 11
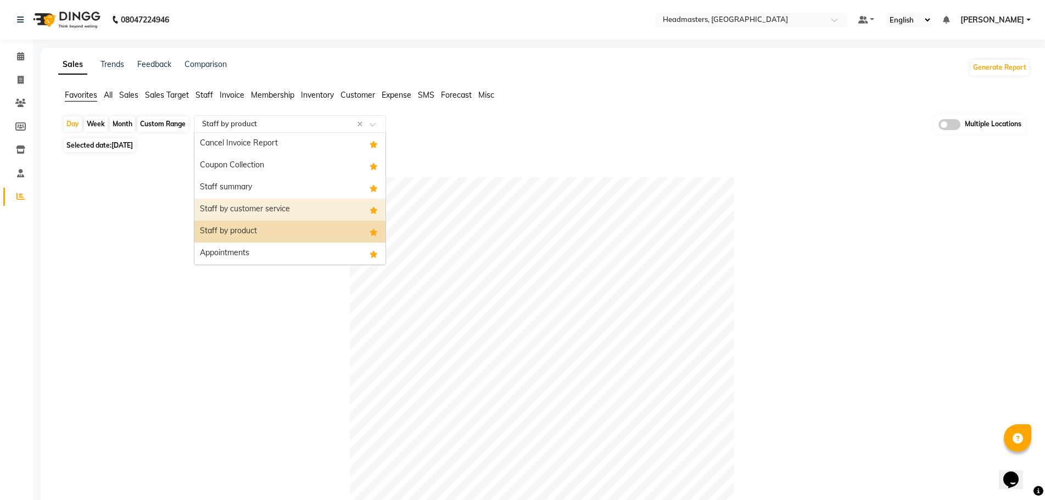
click at [274, 209] on div "Staff by customer service" at bounding box center [289, 210] width 191 height 22
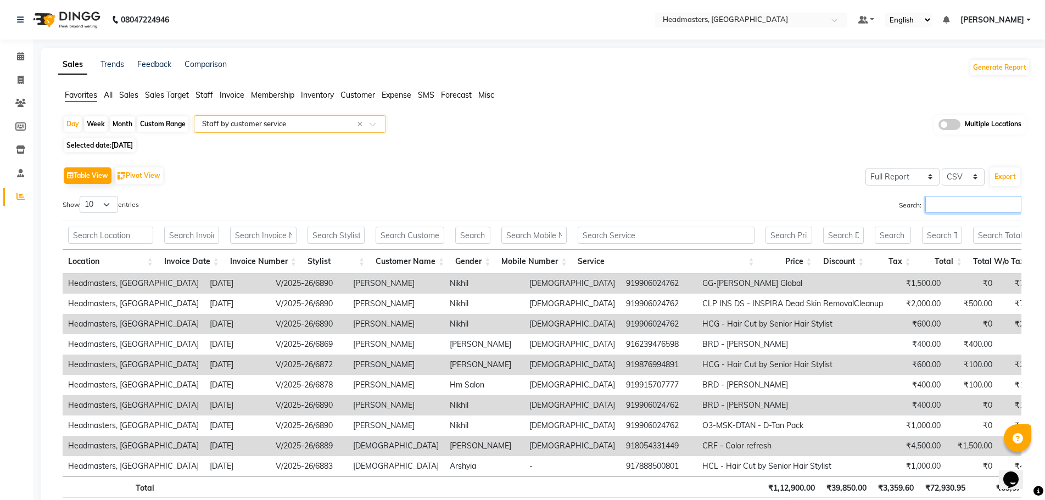
click at [952, 200] on input "Search:" at bounding box center [973, 204] width 96 height 17
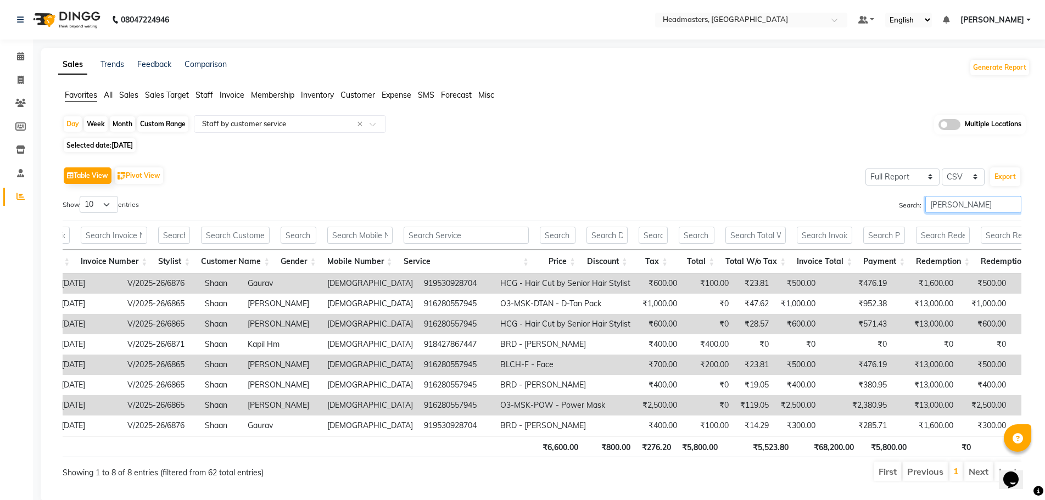
scroll to position [0, 191]
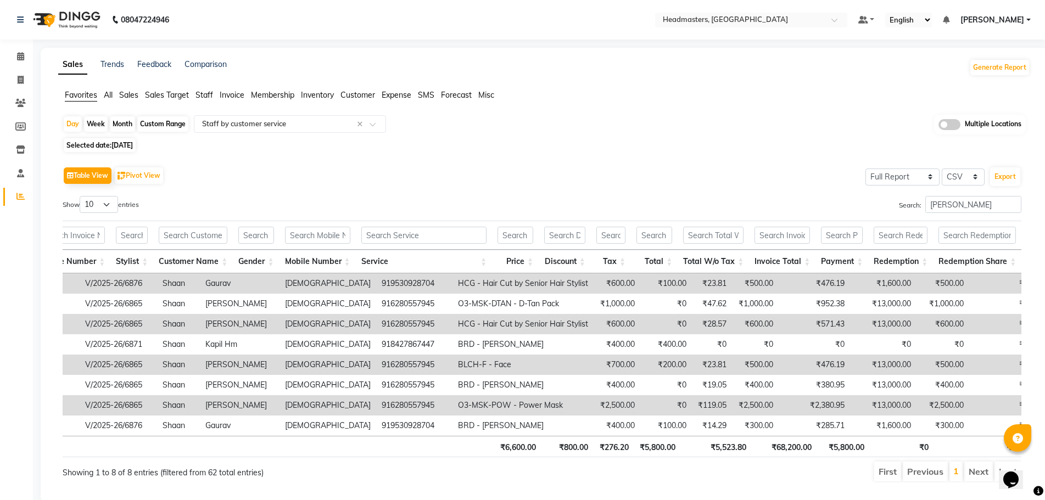
click at [484, 256] on th "Service" at bounding box center [424, 262] width 136 height 24
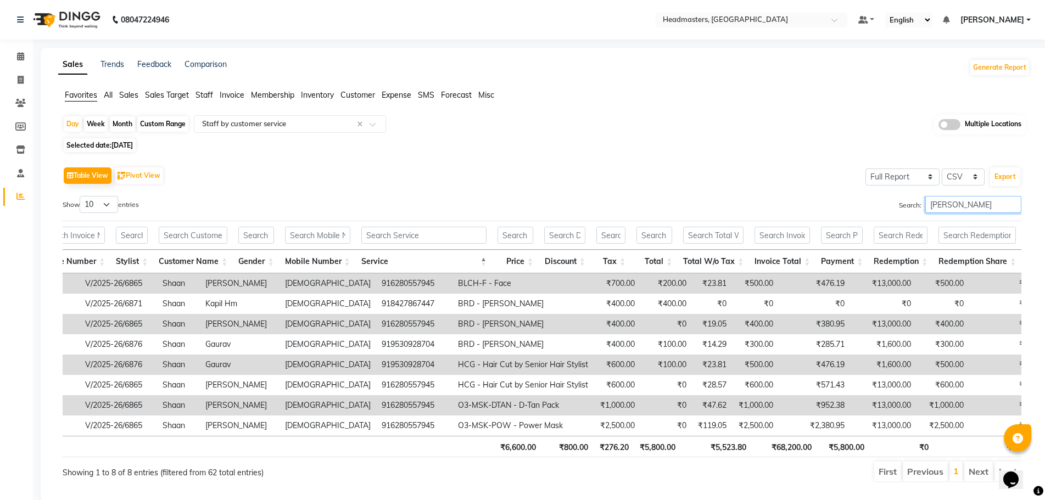
drag, startPoint x: 966, startPoint y: 201, endPoint x: 435, endPoint y: 213, distance: 531.7
click at [560, 204] on div "Search: shaan" at bounding box center [785, 206] width 471 height 21
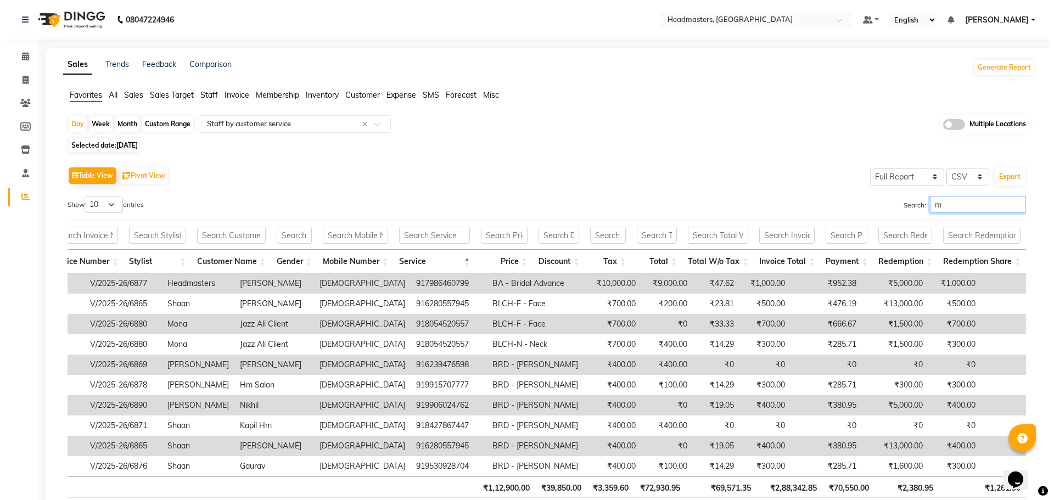
scroll to position [0, 165]
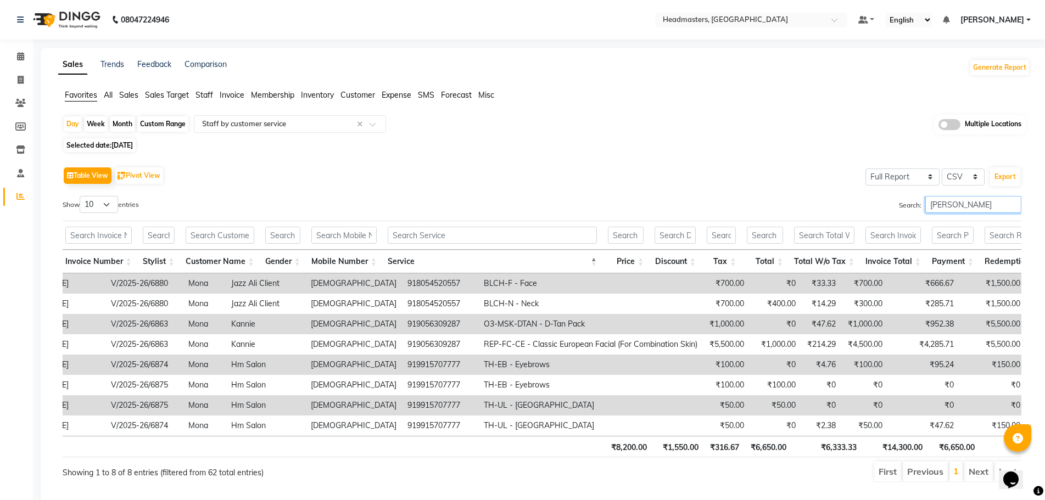
drag, startPoint x: 968, startPoint y: 206, endPoint x: 590, endPoint y: 218, distance: 378.0
click at [605, 217] on div "Show 10 25 50 100 entries Search: mona Location Invoice Date Invoice Number Sty…" at bounding box center [542, 339] width 959 height 287
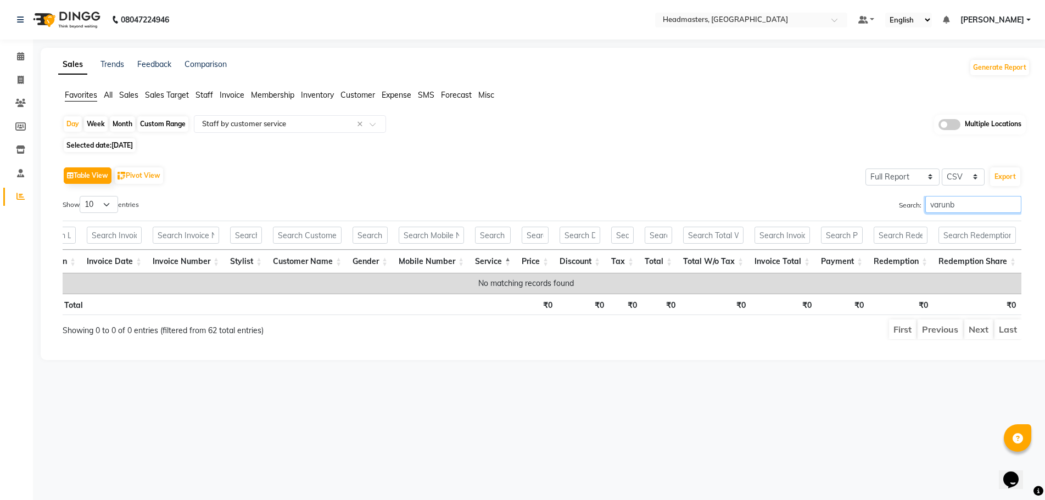
scroll to position [0, 16]
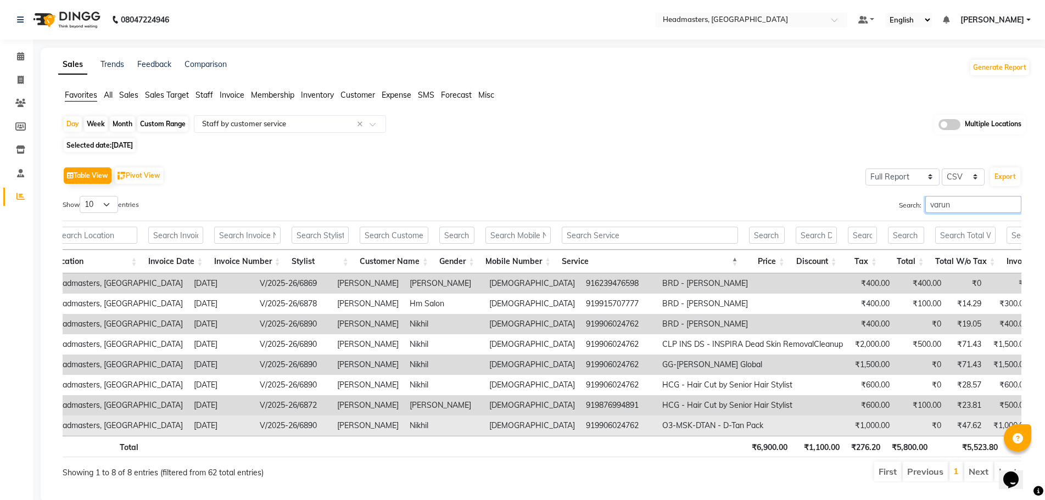
type input "varun"
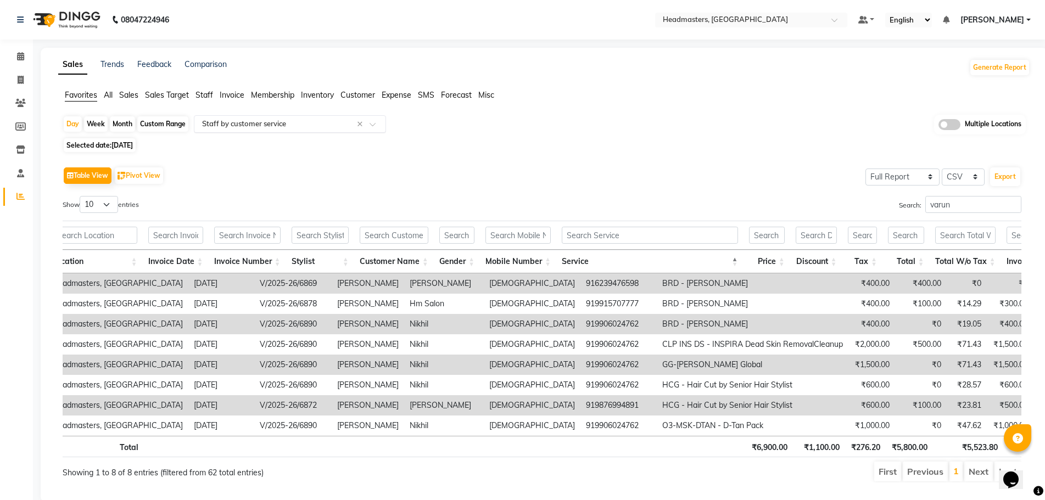
click at [288, 124] on input "text" at bounding box center [279, 124] width 158 height 11
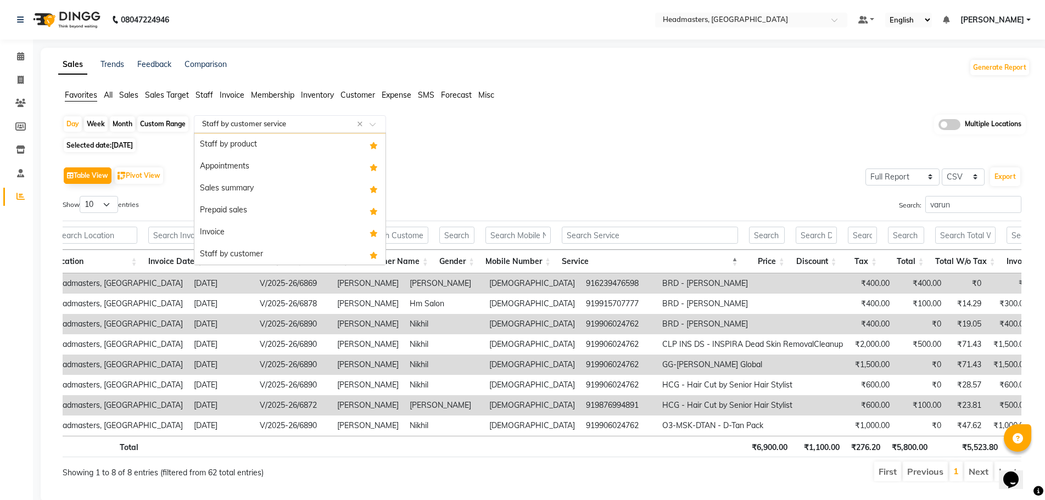
scroll to position [88, 0]
click at [284, 192] on div "Sales summary" at bounding box center [289, 188] width 191 height 22
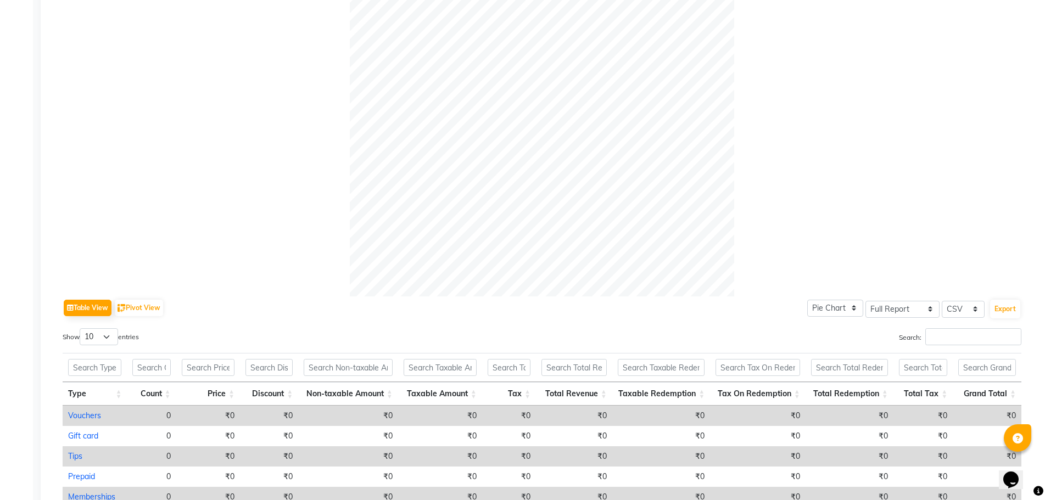
scroll to position [0, 0]
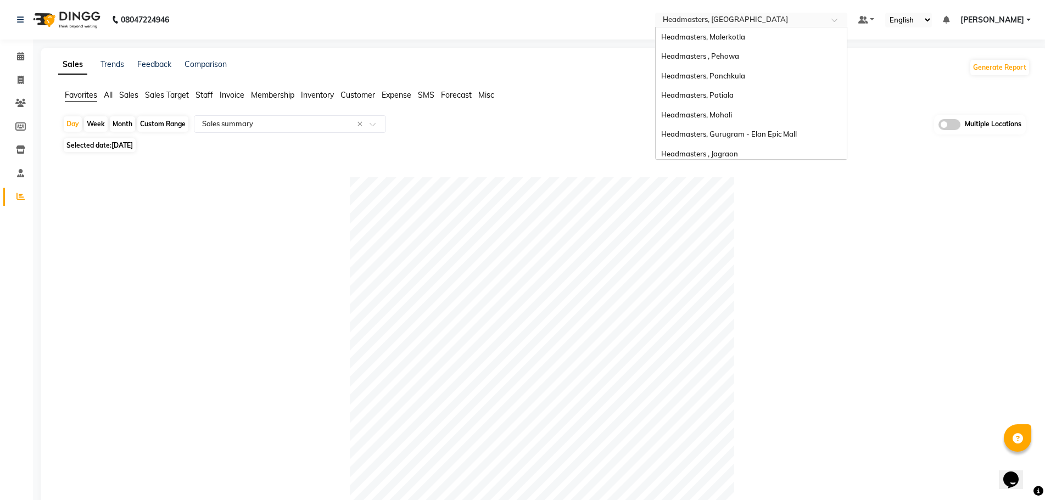
click at [773, 18] on input "text" at bounding box center [740, 20] width 159 height 11
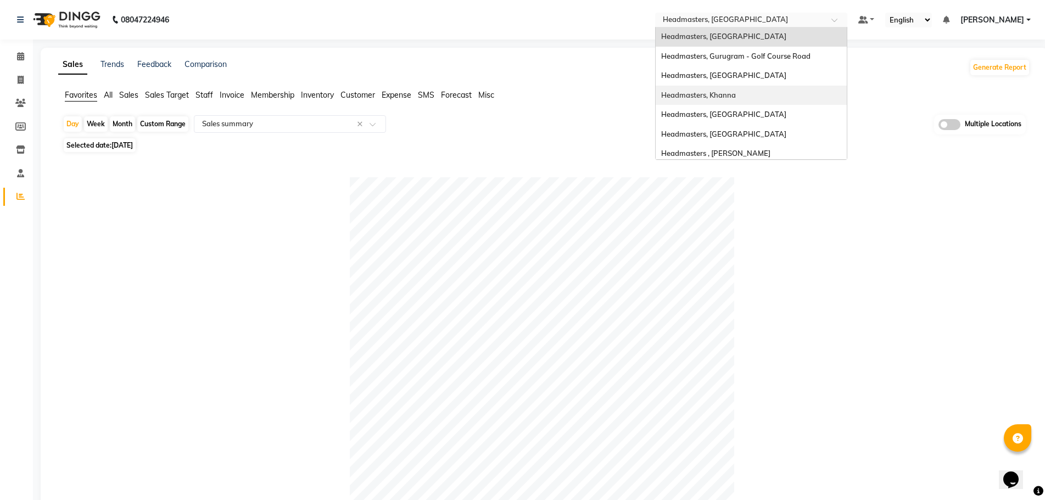
click at [736, 94] on span "Headmasters, Khanna" at bounding box center [698, 95] width 75 height 9
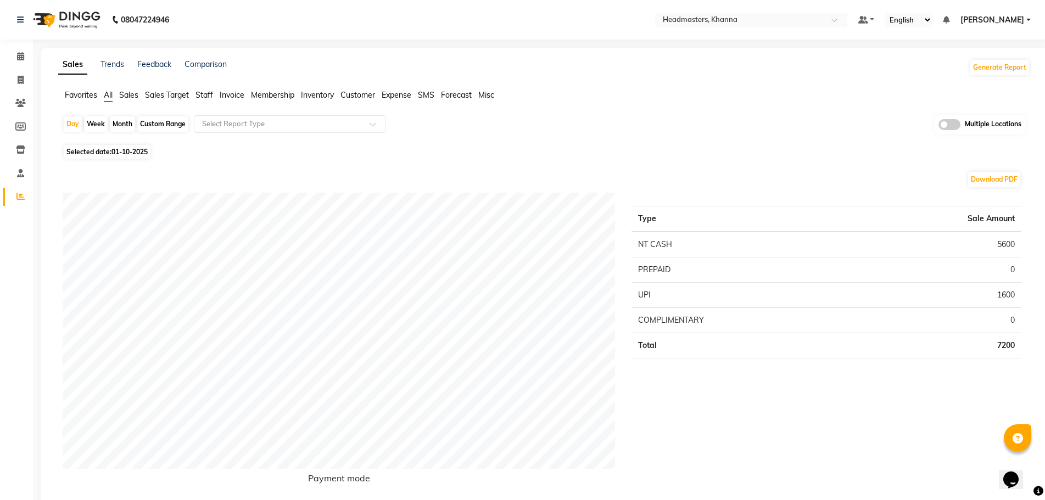
click at [91, 94] on span "Favorites" at bounding box center [81, 95] width 32 height 10
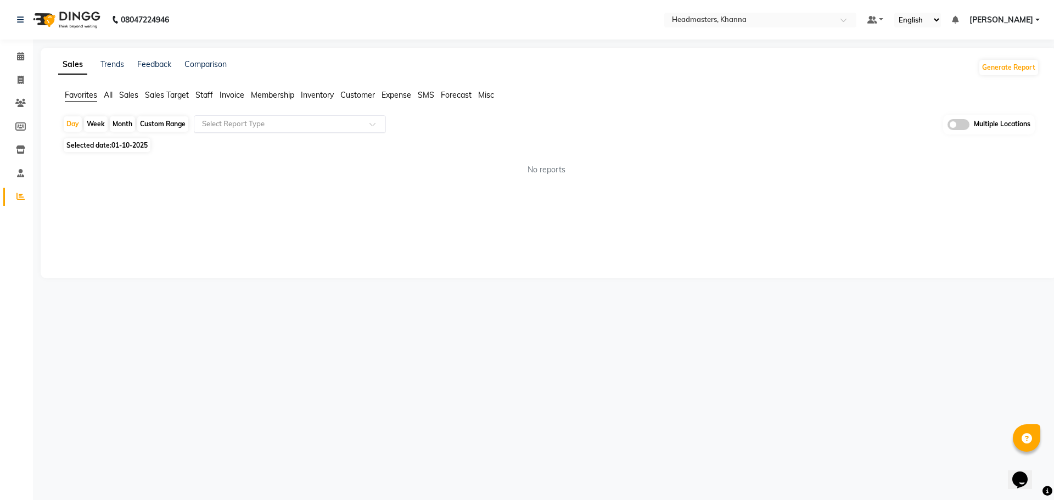
click at [297, 125] on input "text" at bounding box center [279, 124] width 158 height 11
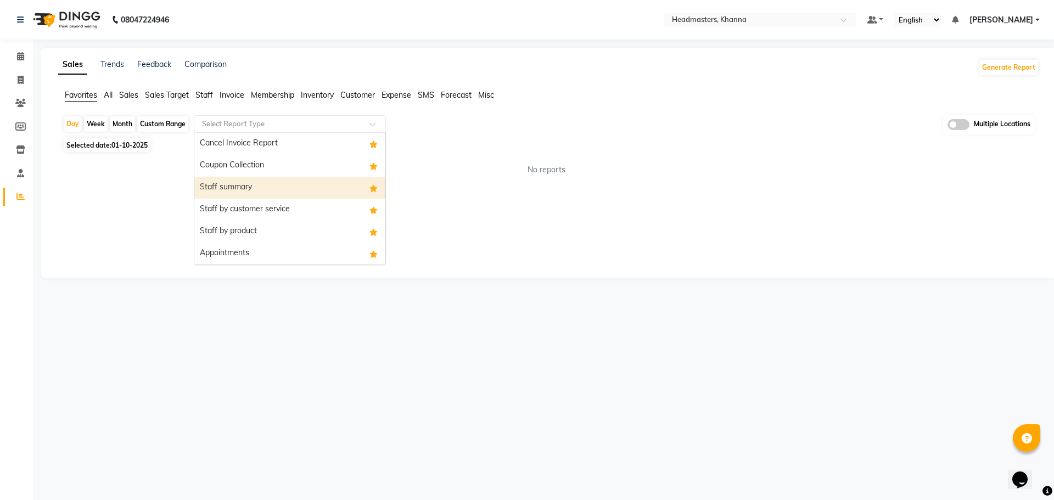
click at [291, 181] on div "Staff summary" at bounding box center [289, 188] width 191 height 22
select select "full_report"
select select "csv"
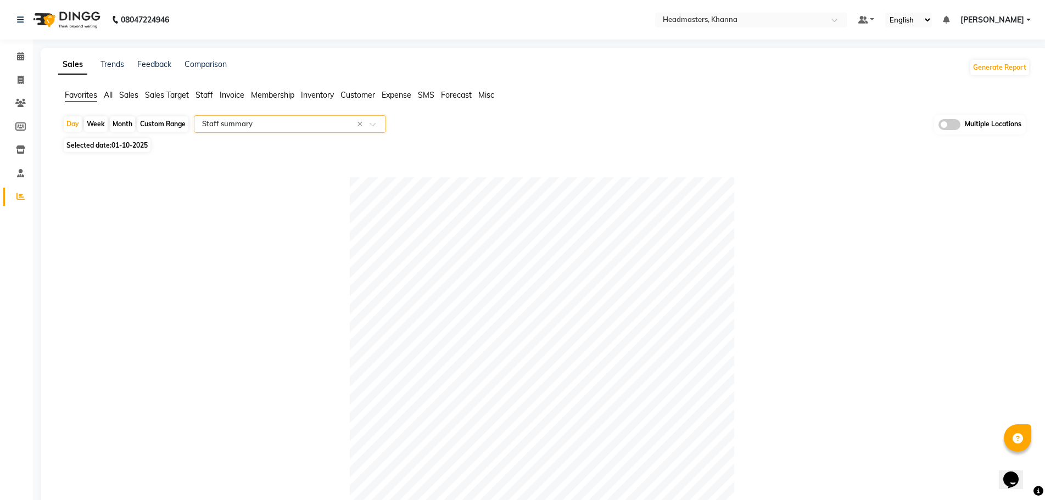
click at [141, 147] on span "01-10-2025" at bounding box center [129, 145] width 36 height 8
select select "10"
select select "2025"
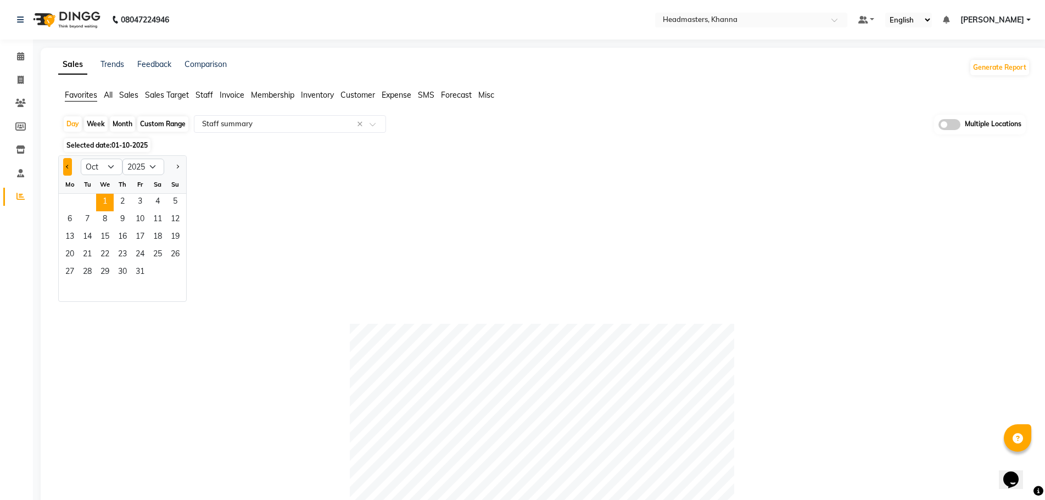
click at [69, 168] on button "Previous month" at bounding box center [67, 167] width 9 height 18
select select "9"
click at [85, 277] on span "30" at bounding box center [88, 273] width 18 height 18
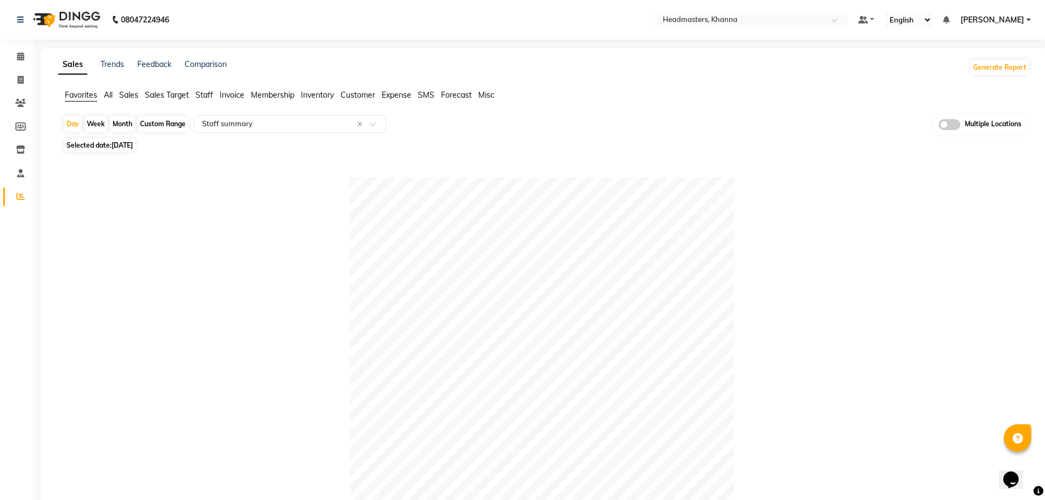
scroll to position [329, 0]
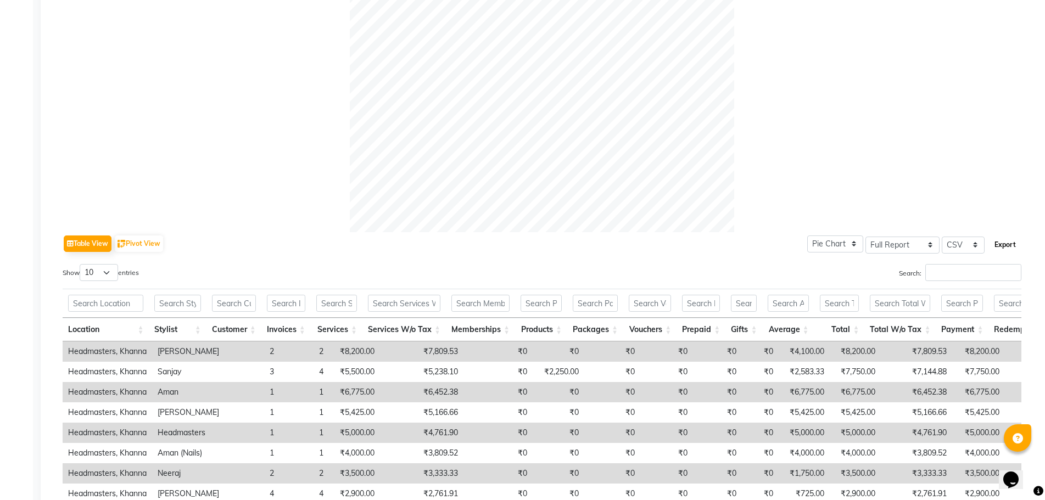
click at [996, 249] on button "Export" at bounding box center [1005, 245] width 30 height 19
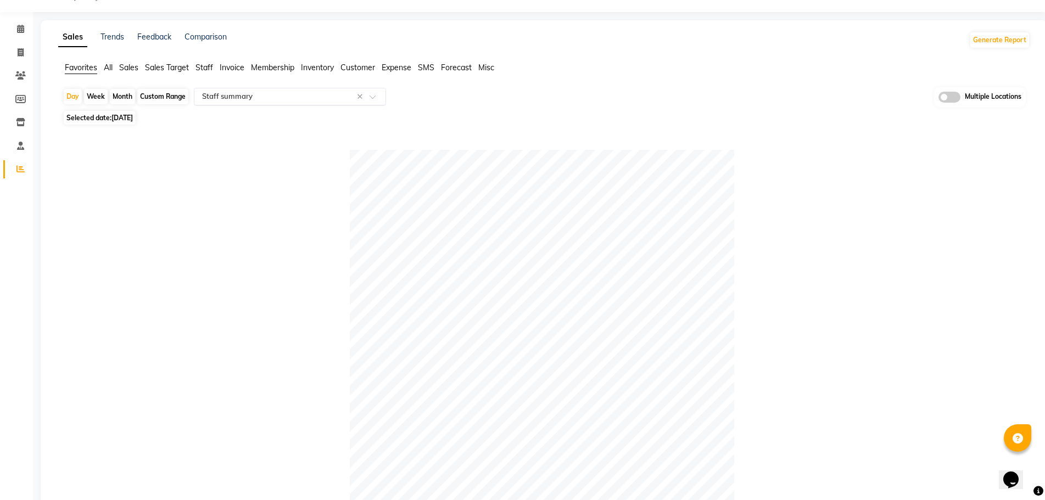
scroll to position [0, 0]
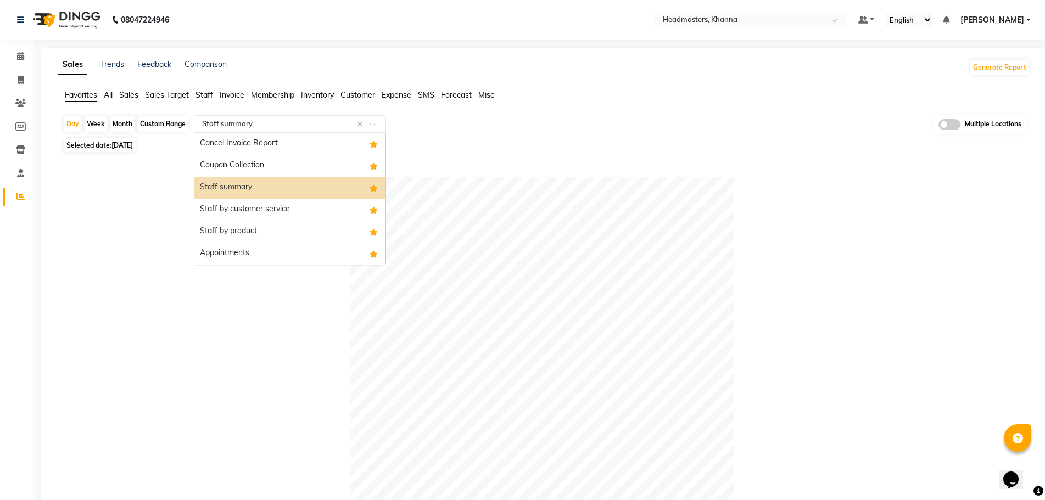
click at [249, 119] on input "text" at bounding box center [279, 124] width 158 height 11
click at [264, 214] on div "Staff by customer service" at bounding box center [289, 210] width 191 height 22
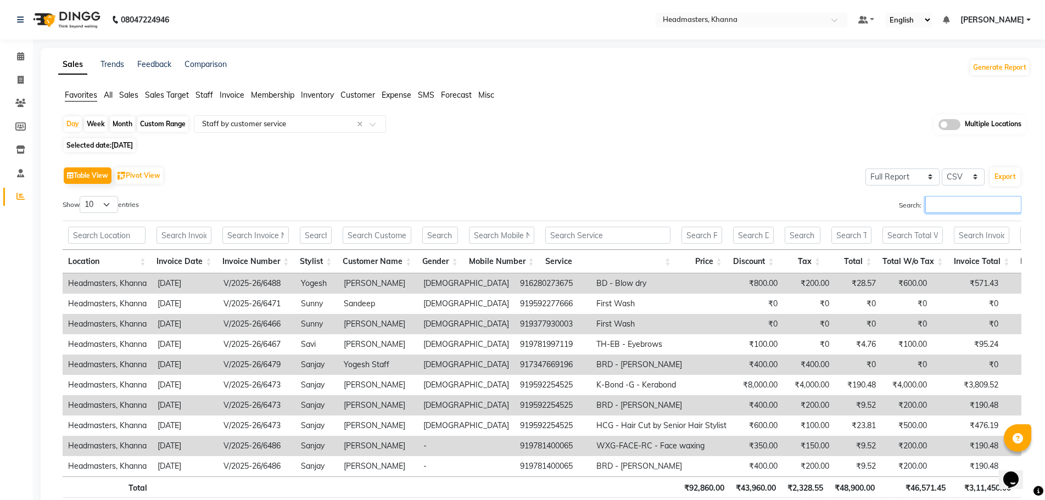
click at [956, 206] on input "Search:" at bounding box center [973, 204] width 96 height 17
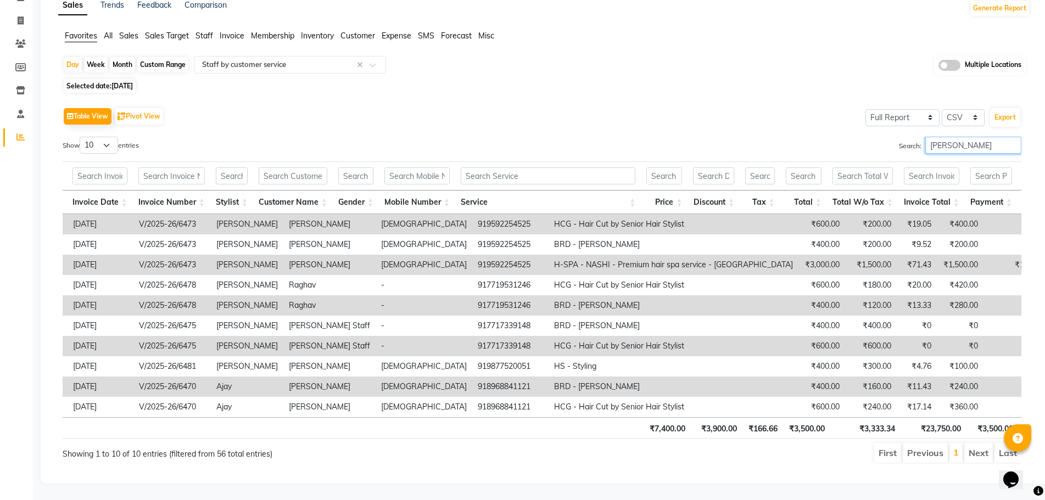
scroll to position [0, 96]
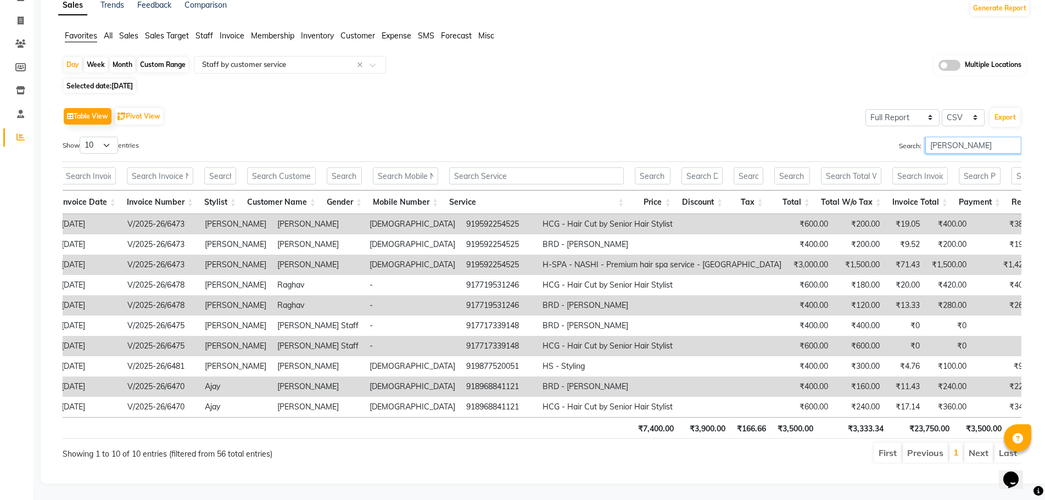
type input "[PERSON_NAME]"
drag, startPoint x: 823, startPoint y: 248, endPoint x: 781, endPoint y: 247, distance: 42.3
click at [781, 255] on tr "Headmasters, Khanna [DATE] V/2025-26/6473 [PERSON_NAME] [DEMOGRAPHIC_DATA] 9195…" at bounding box center [641, 265] width 1349 height 20
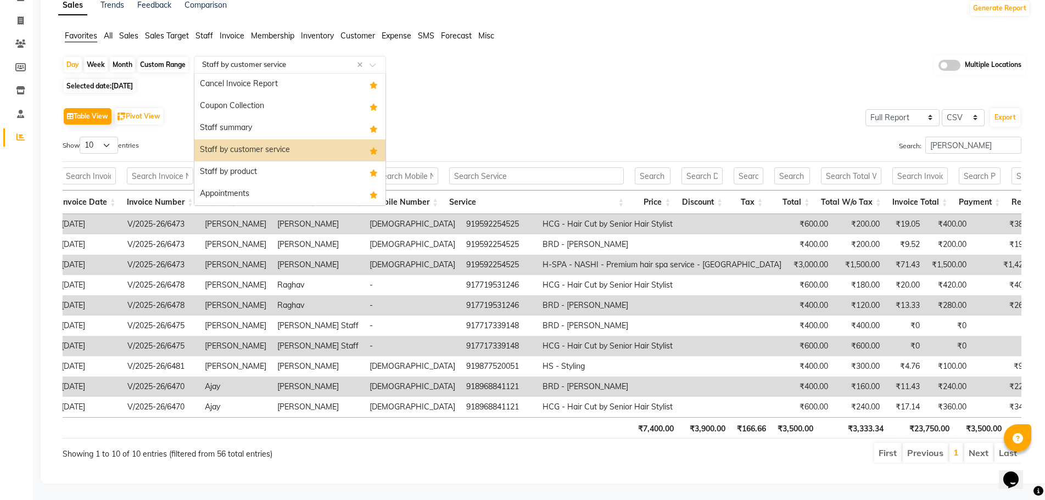
click at [278, 59] on input "text" at bounding box center [279, 64] width 158 height 11
click at [267, 161] on div "Staff by product" at bounding box center [289, 172] width 191 height 22
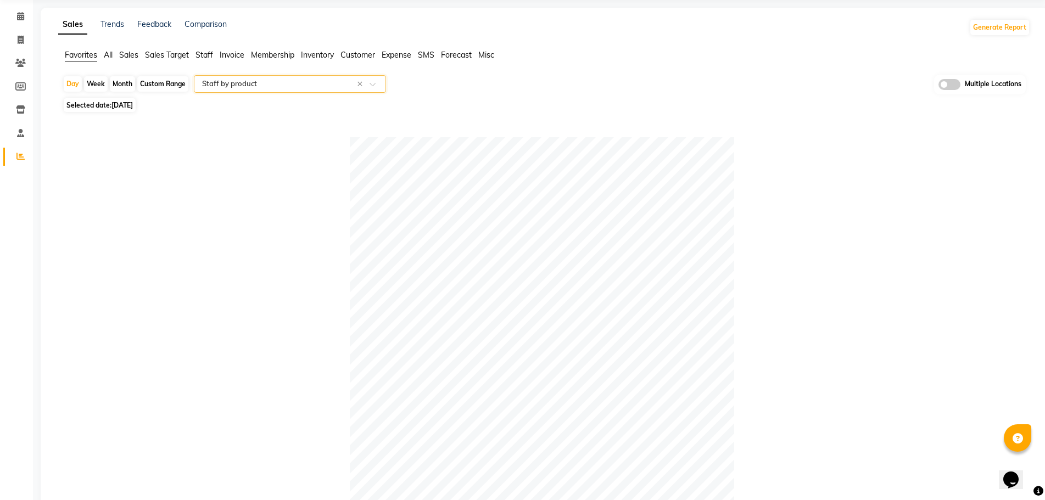
scroll to position [0, 0]
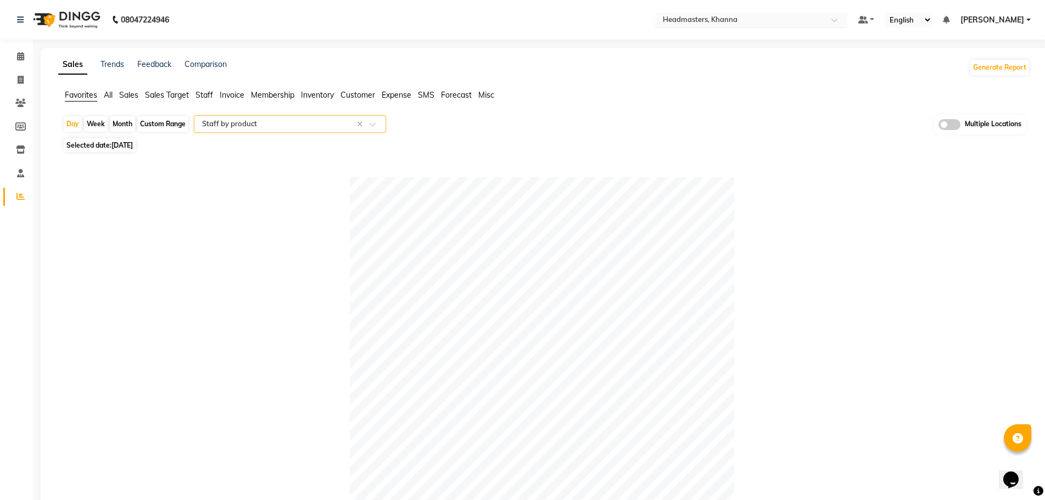
click at [811, 19] on input "text" at bounding box center [740, 20] width 159 height 11
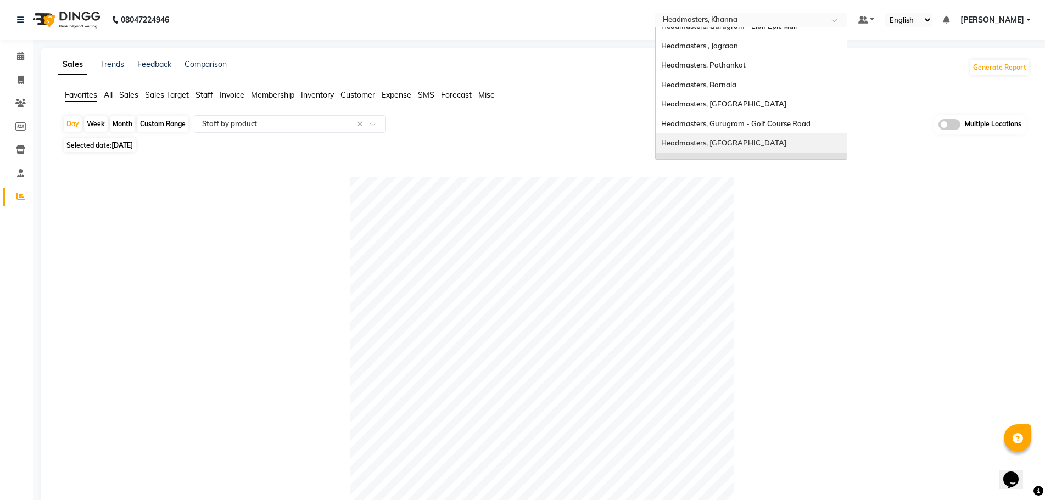
scroll to position [65, 0]
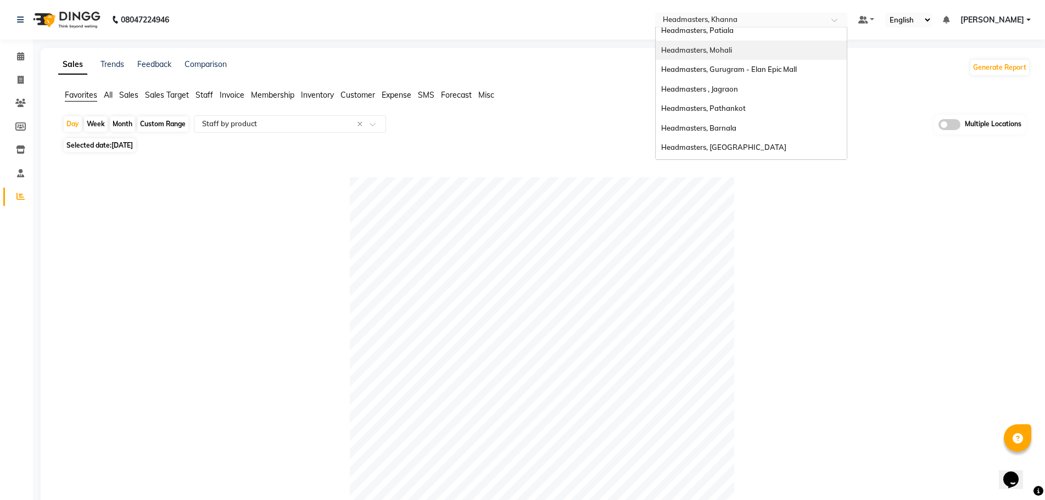
click at [732, 50] on span "Headmasters, Mohali" at bounding box center [696, 50] width 71 height 9
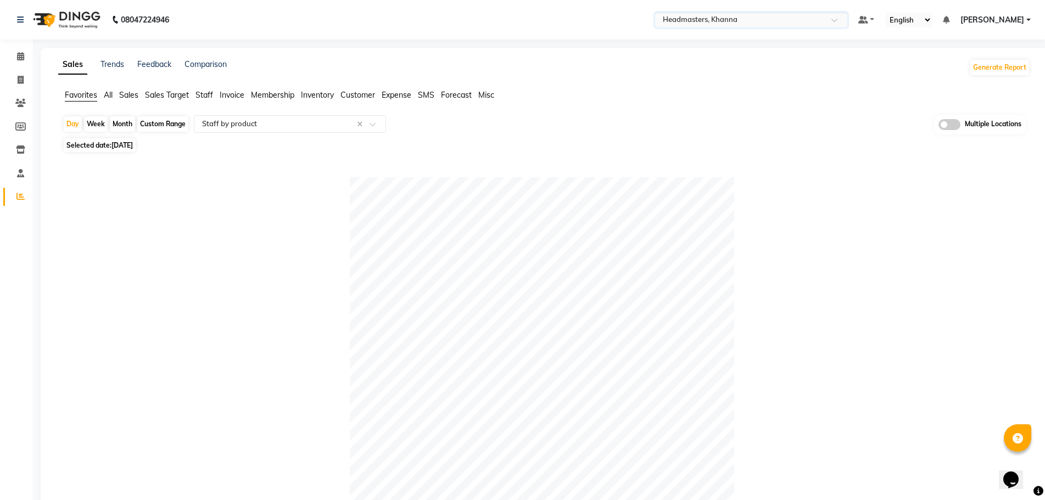
click at [791, 18] on input "text" at bounding box center [740, 20] width 159 height 11
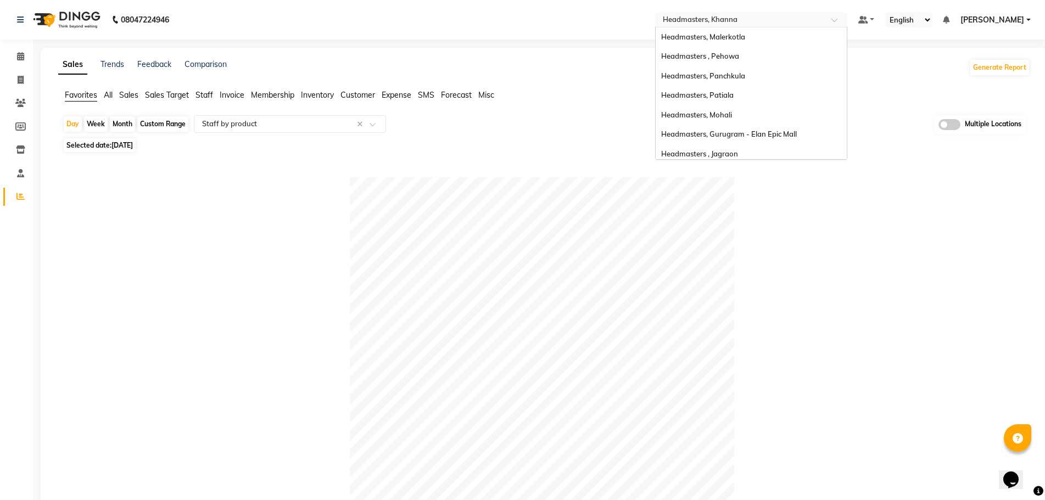
scroll to position [180, 0]
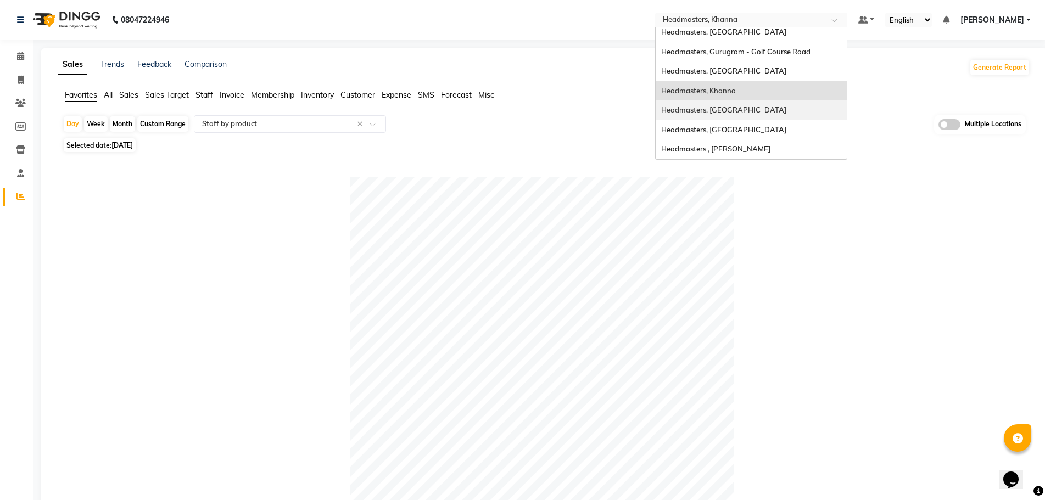
click at [788, 111] on div "Headmasters, [GEOGRAPHIC_DATA]" at bounding box center [751, 110] width 191 height 20
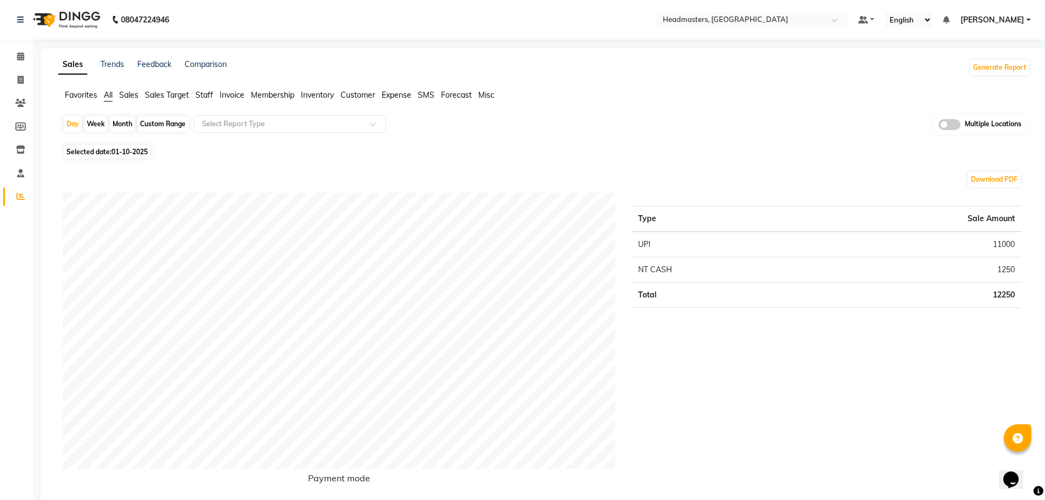
click at [72, 92] on span "Favorites" at bounding box center [81, 95] width 32 height 10
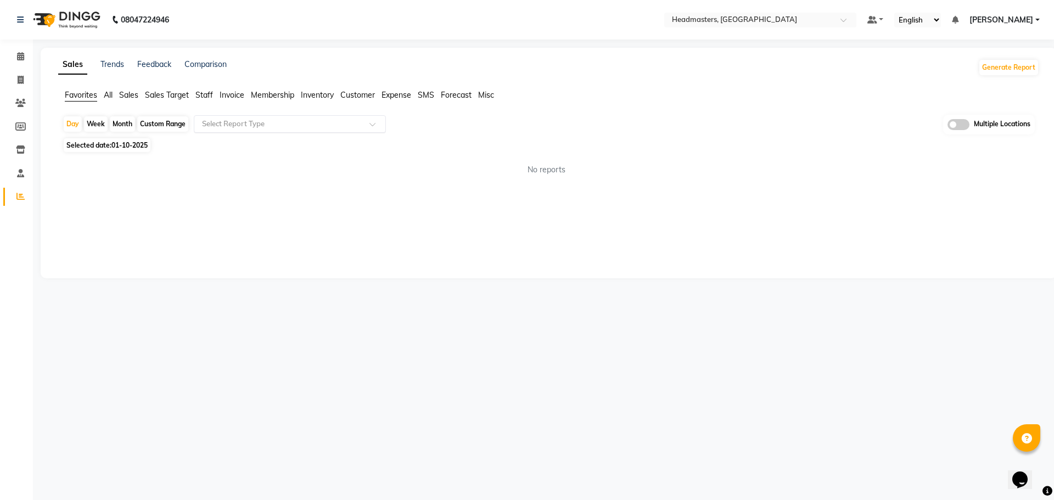
click at [278, 123] on input "text" at bounding box center [279, 124] width 158 height 11
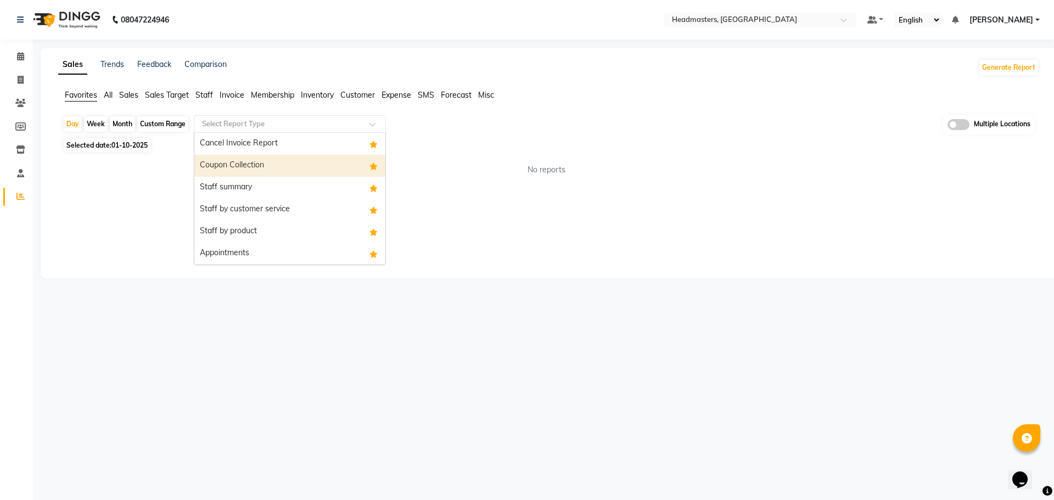
click at [277, 178] on div "Staff summary" at bounding box center [289, 188] width 191 height 22
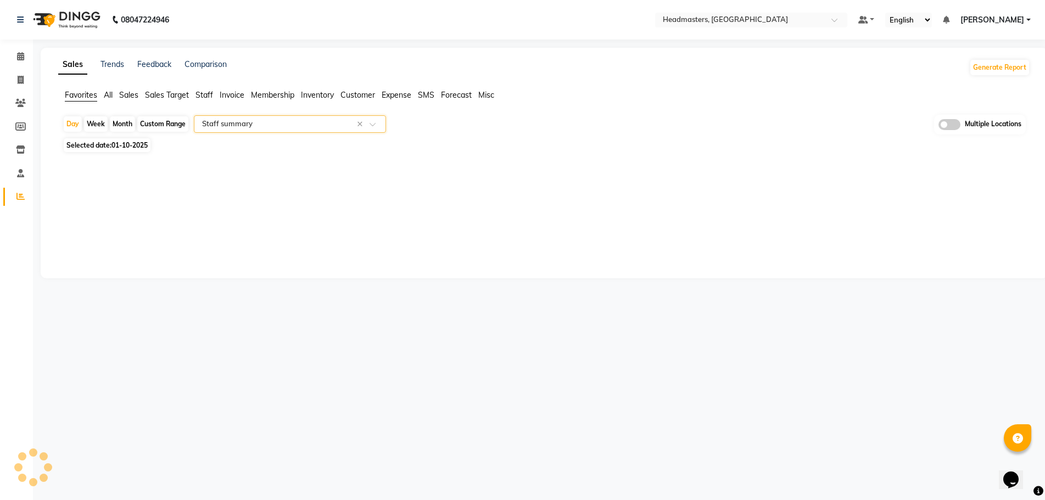
select select "full_report"
select select "csv"
click at [132, 147] on span "01-10-2025" at bounding box center [129, 145] width 36 height 8
select select "10"
select select "2025"
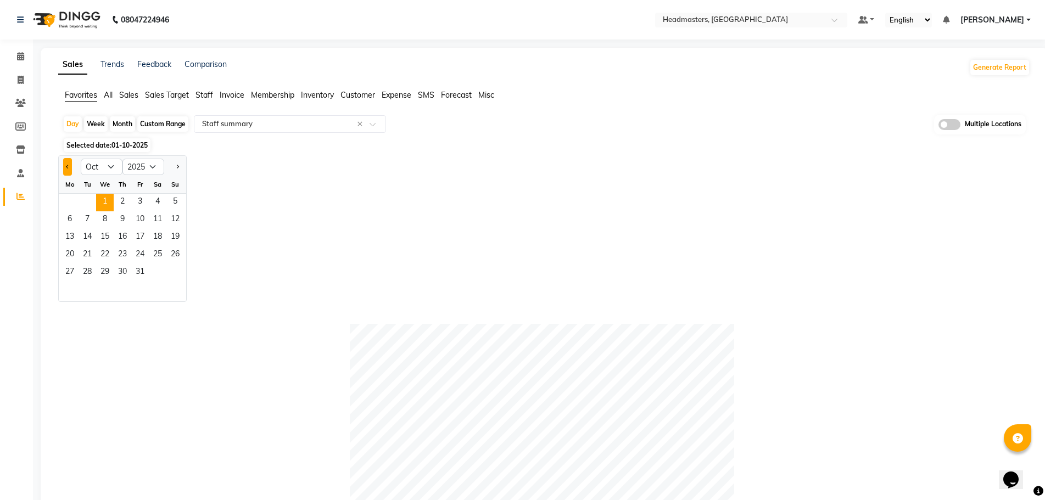
click at [70, 170] on button "Previous month" at bounding box center [67, 167] width 9 height 18
select select "9"
click at [93, 266] on span "30" at bounding box center [88, 273] width 18 height 18
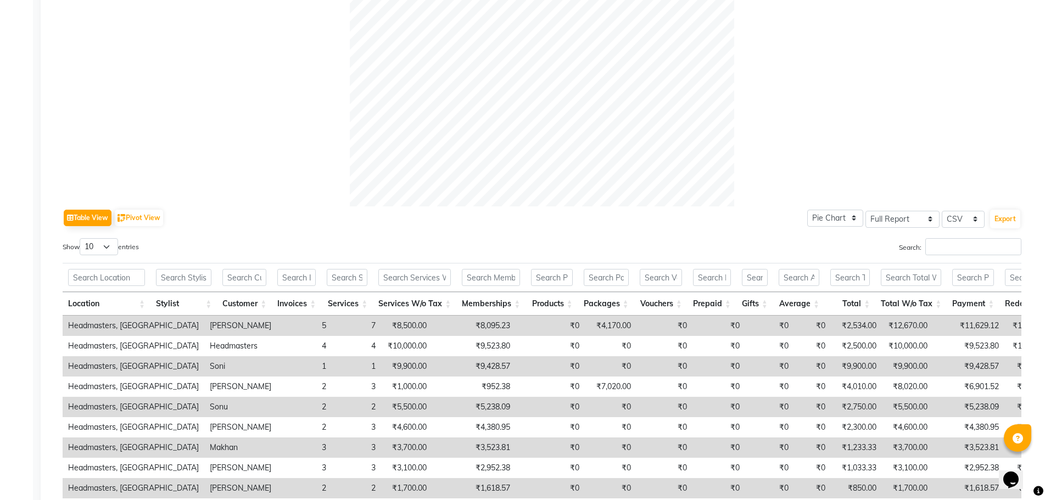
scroll to position [439, 0]
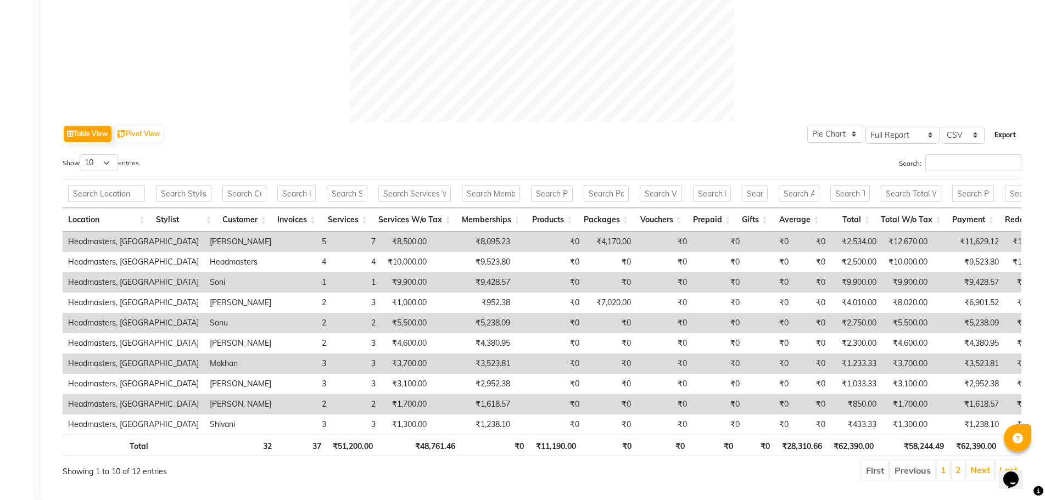
click at [998, 137] on button "Export" at bounding box center [1005, 135] width 30 height 19
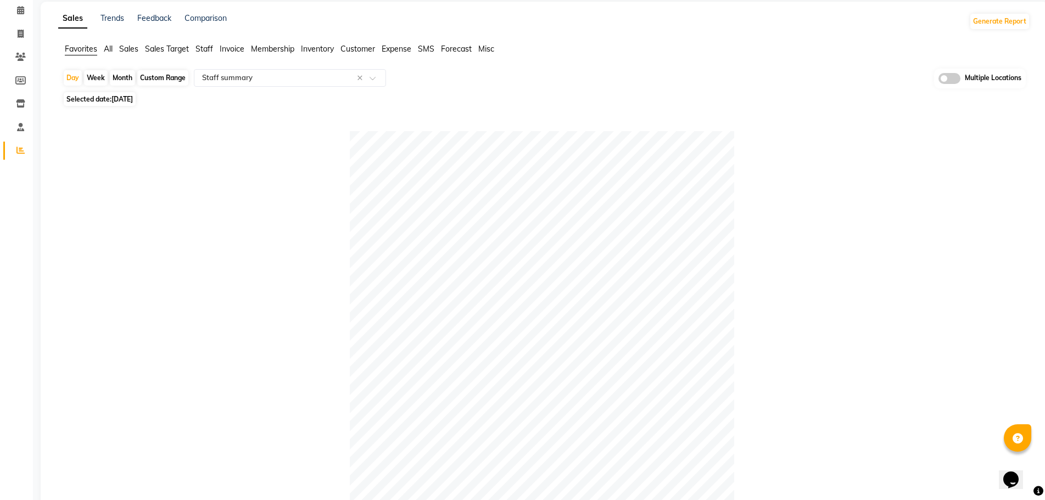
scroll to position [0, 0]
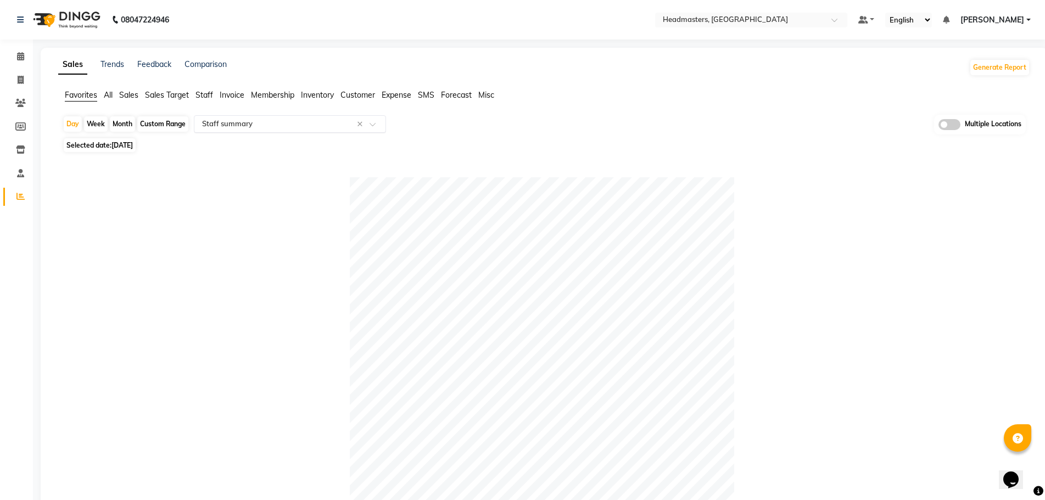
click at [255, 120] on input "text" at bounding box center [279, 124] width 158 height 11
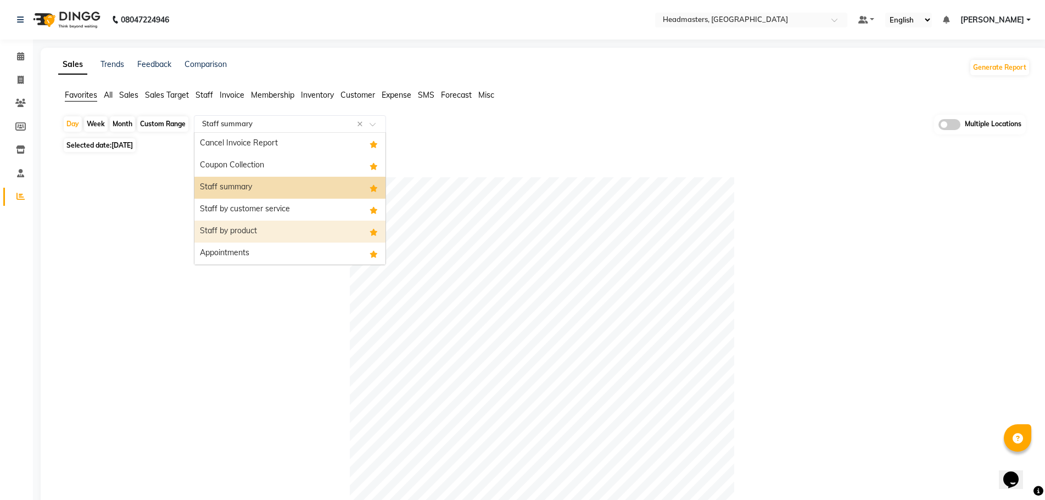
click at [255, 231] on div "Staff by product" at bounding box center [289, 232] width 191 height 22
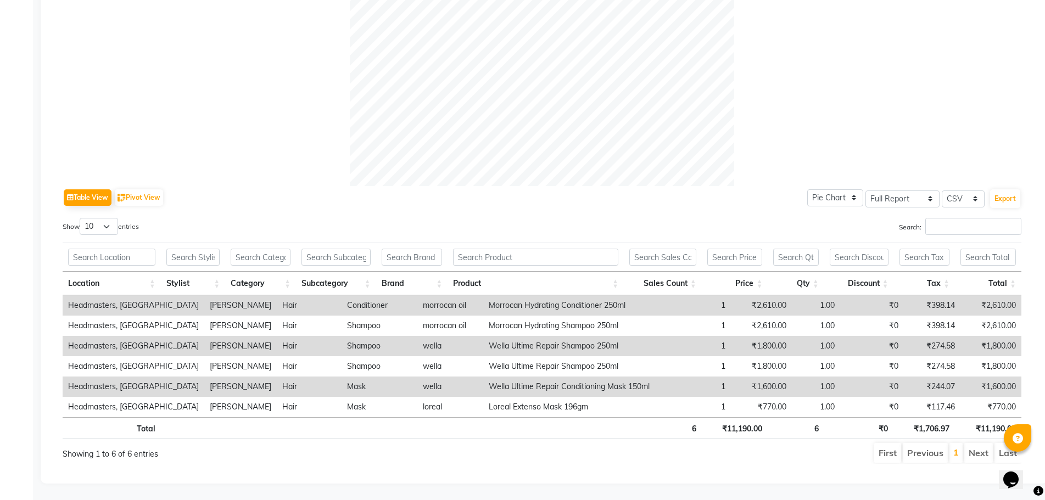
scroll to position [385, 0]
click at [214, 272] on th "Stylist" at bounding box center [193, 284] width 65 height 24
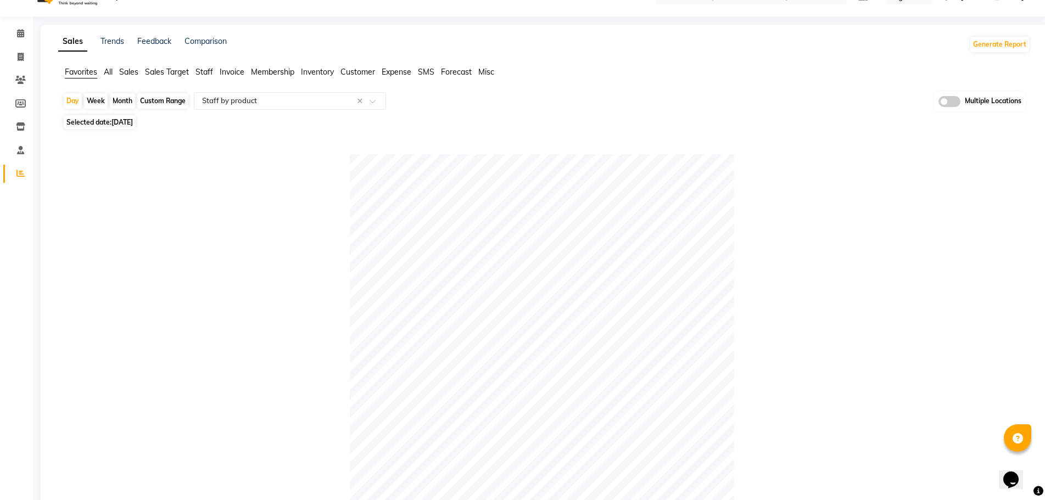
scroll to position [0, 0]
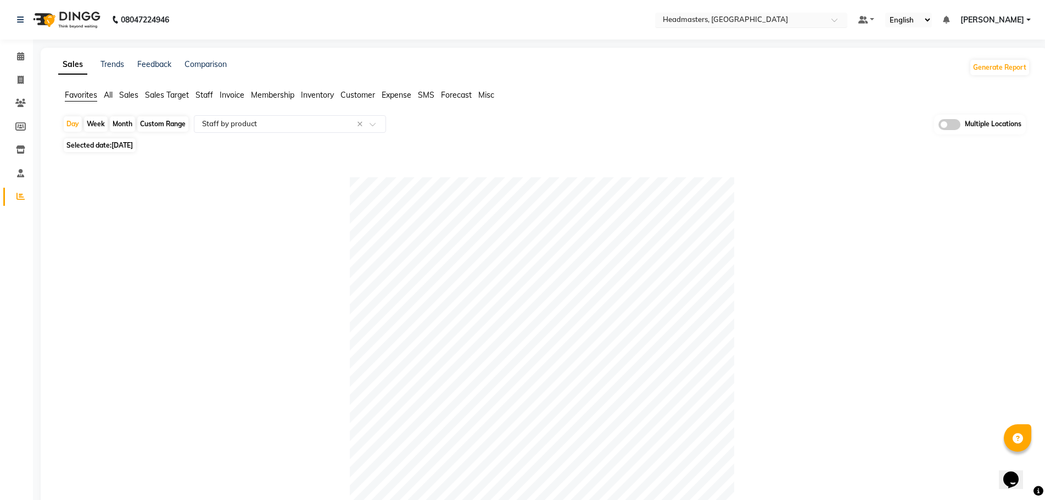
click at [769, 21] on input "text" at bounding box center [740, 20] width 159 height 11
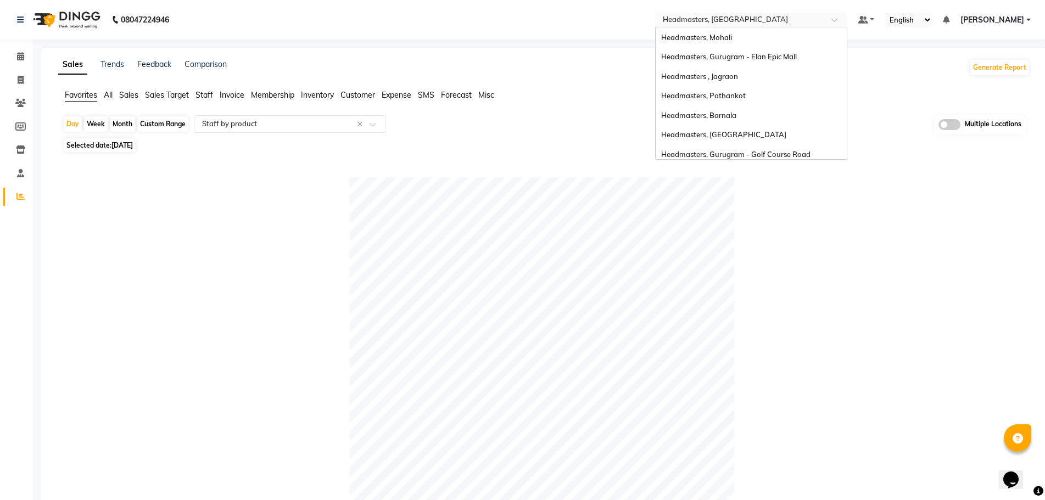
scroll to position [70, 0]
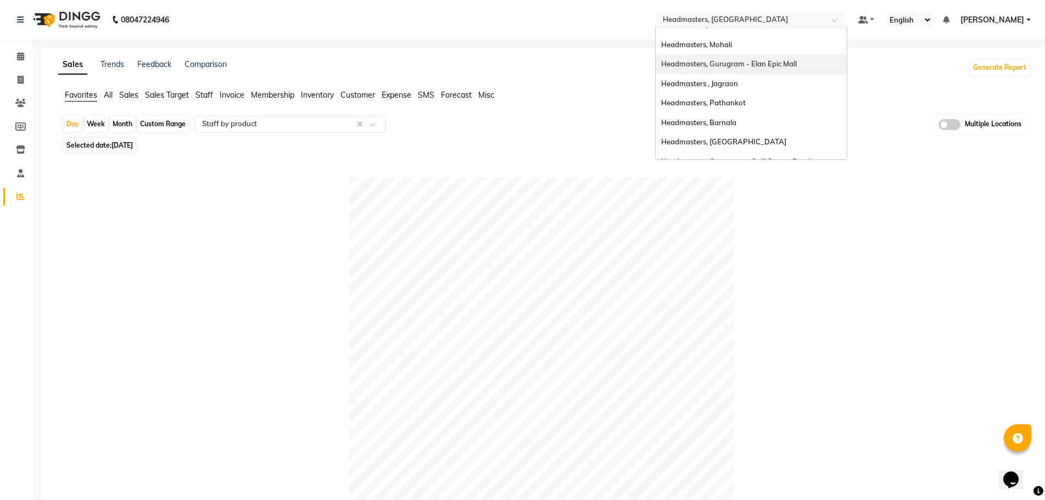
click at [786, 42] on div "Headmasters, Mohali" at bounding box center [751, 45] width 191 height 20
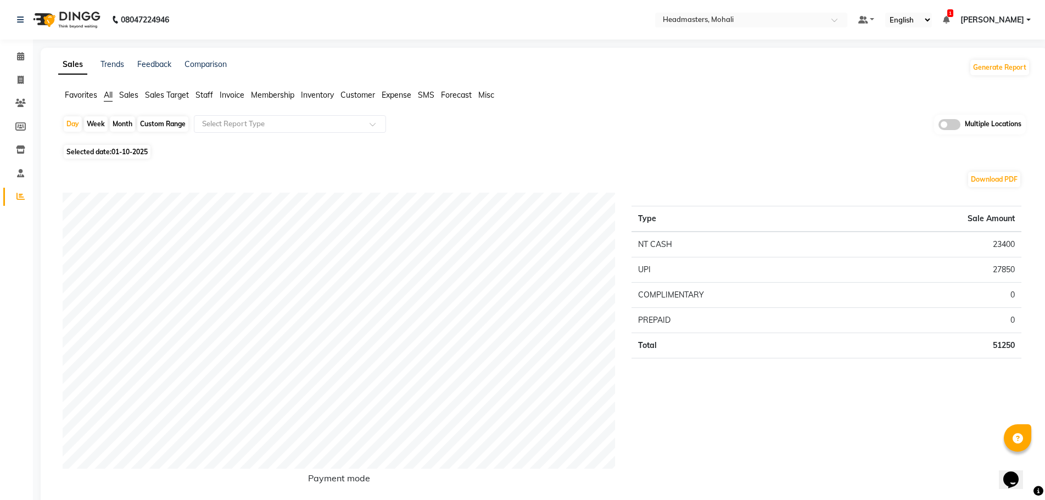
click at [75, 97] on span "Favorites" at bounding box center [81, 95] width 32 height 10
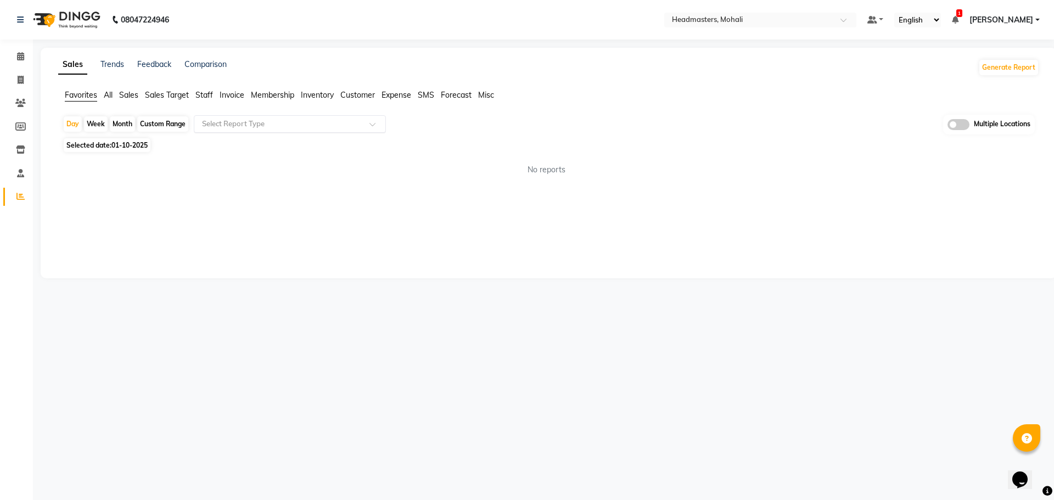
click at [261, 130] on div "Select Report Type" at bounding box center [290, 124] width 192 height 18
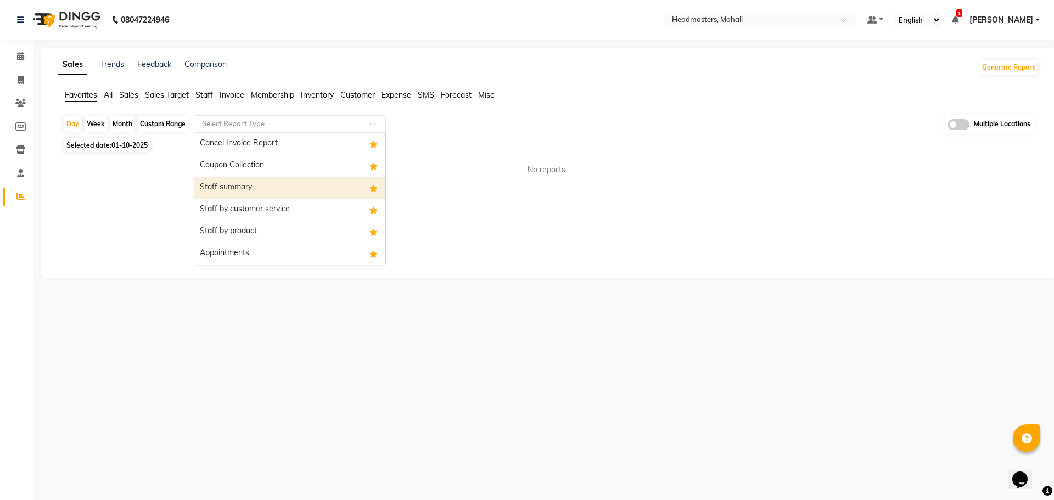
click at [272, 187] on div "Staff summary" at bounding box center [289, 188] width 191 height 22
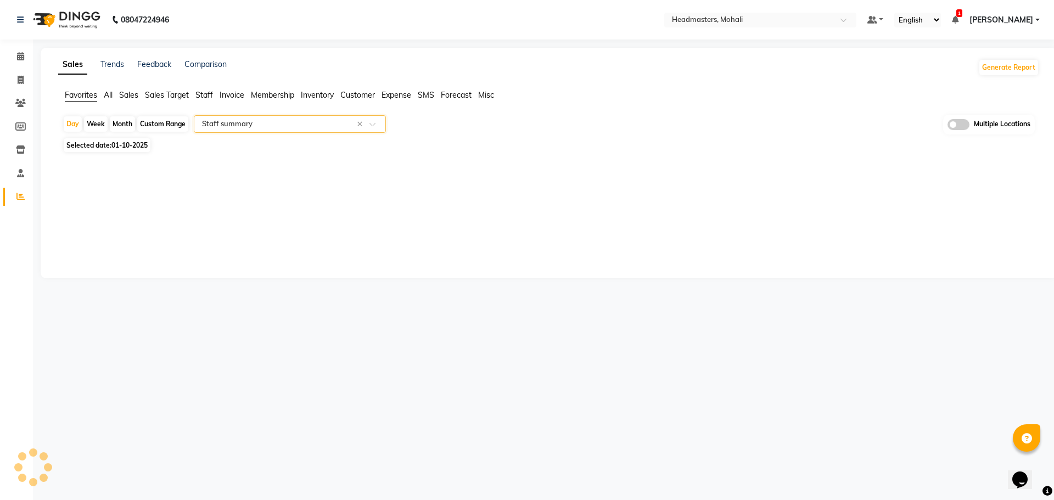
select select "full_report"
select select "csv"
click at [137, 144] on span "01-10-2025" at bounding box center [129, 145] width 36 height 8
select select "10"
select select "2025"
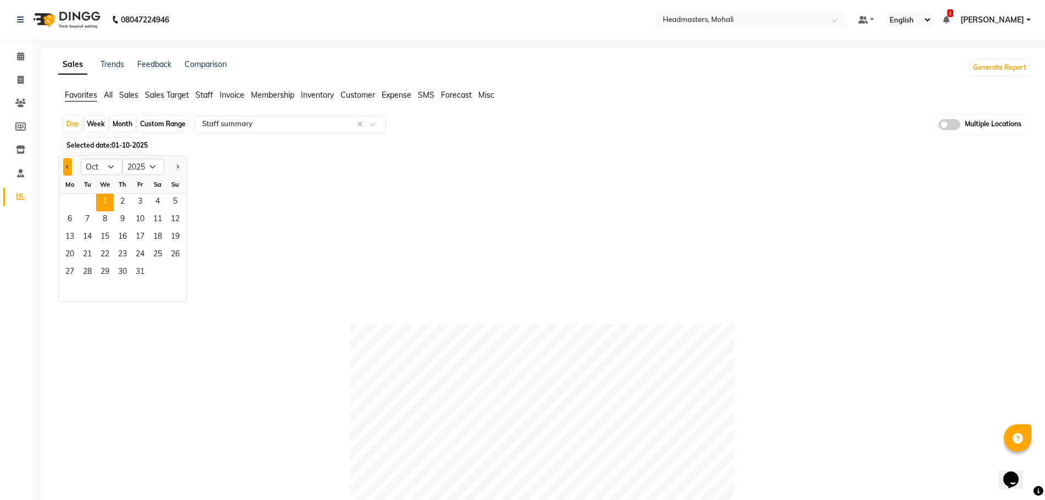
click at [66, 162] on button "Previous month" at bounding box center [67, 167] width 9 height 18
select select "9"
click at [88, 271] on span "30" at bounding box center [88, 273] width 18 height 18
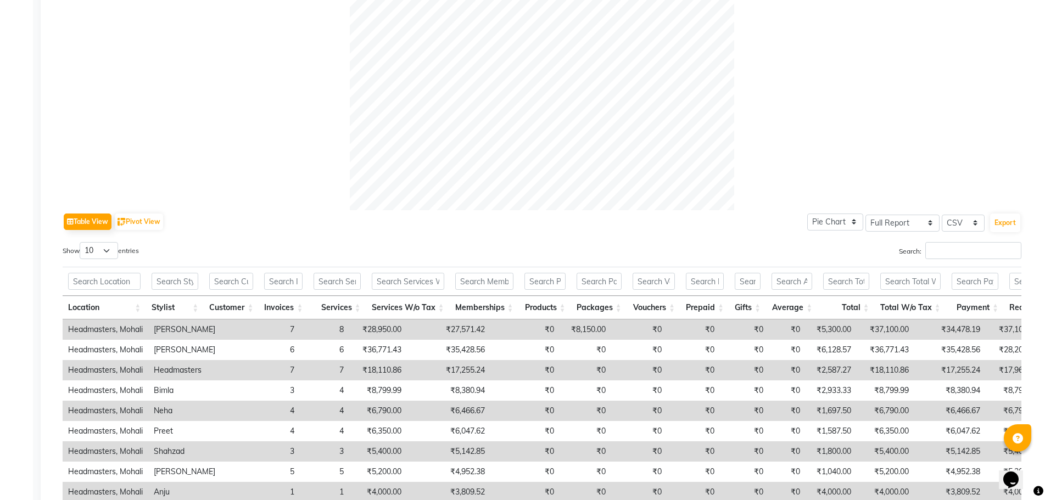
scroll to position [384, 0]
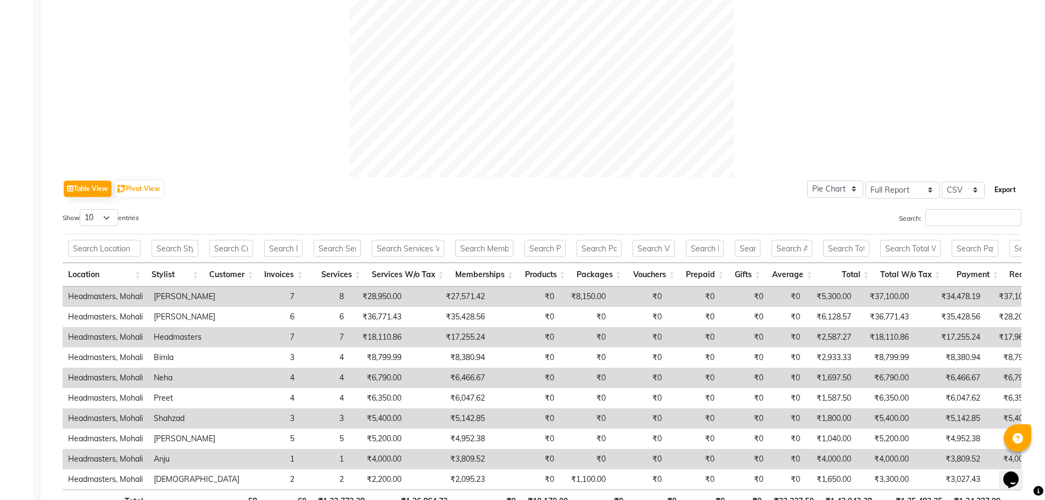
click at [1004, 193] on button "Export" at bounding box center [1005, 190] width 30 height 19
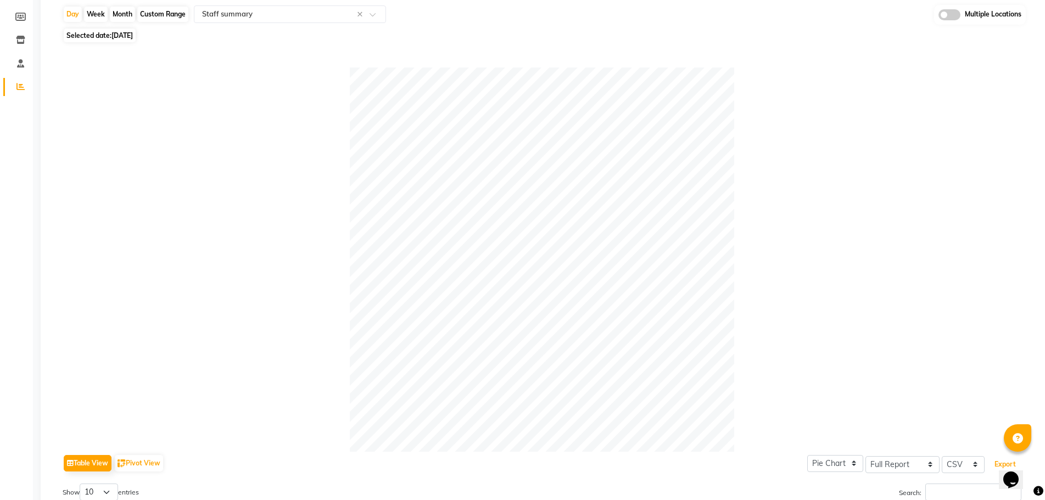
scroll to position [0, 0]
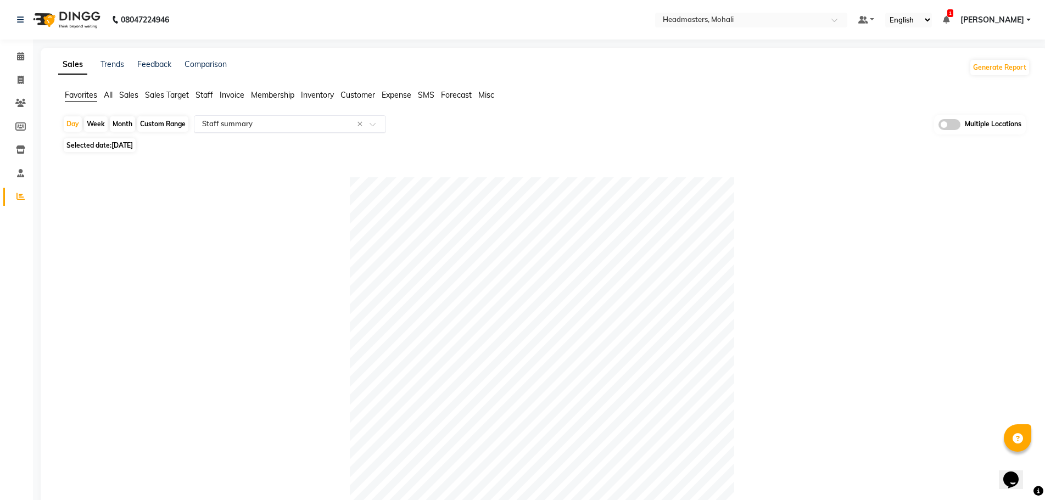
click at [271, 124] on input "text" at bounding box center [279, 124] width 158 height 11
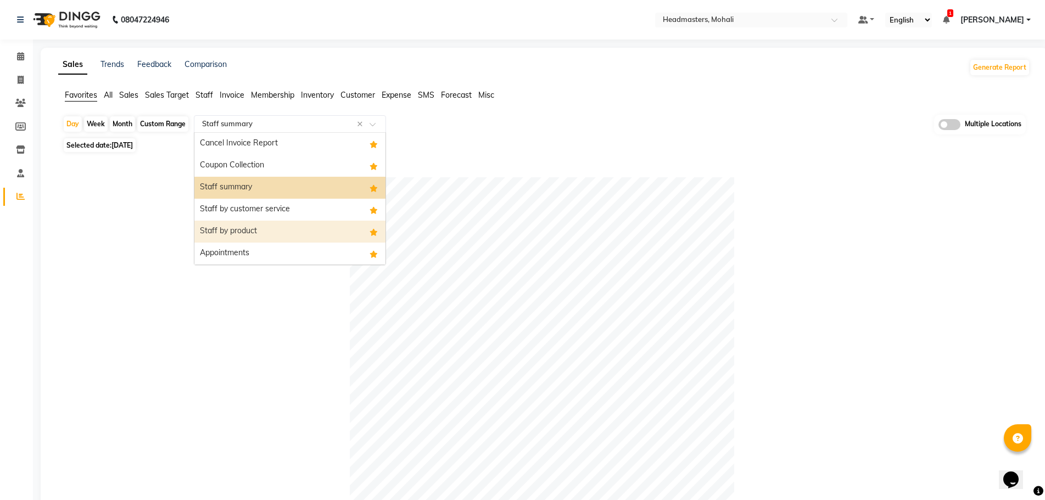
click at [270, 230] on div "Staff by product" at bounding box center [289, 232] width 191 height 22
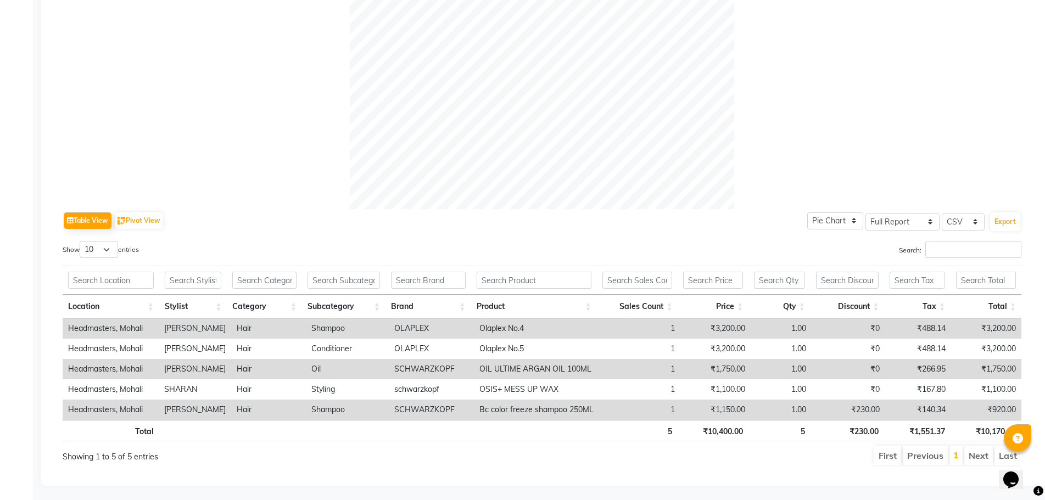
scroll to position [365, 0]
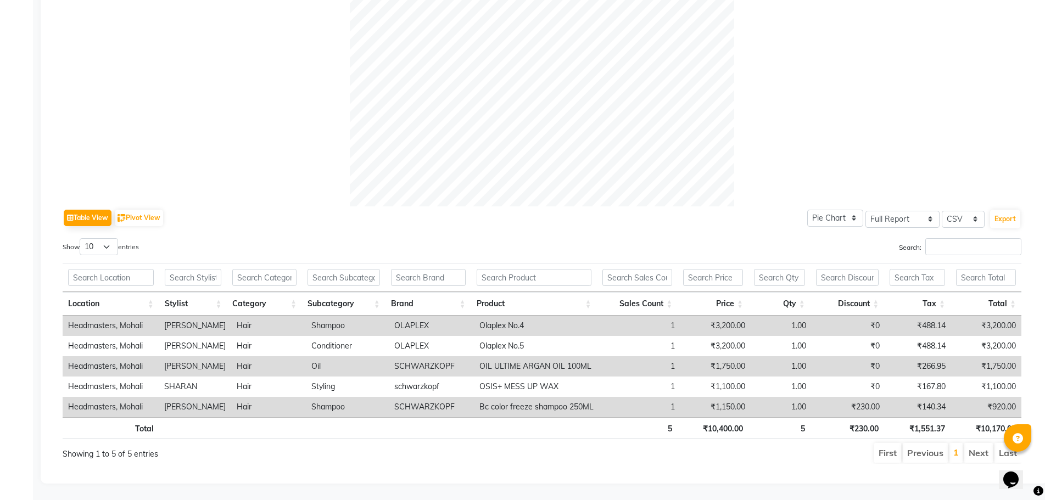
click at [219, 292] on th "Stylist" at bounding box center [193, 304] width 68 height 24
